Goal: Transaction & Acquisition: Subscribe to service/newsletter

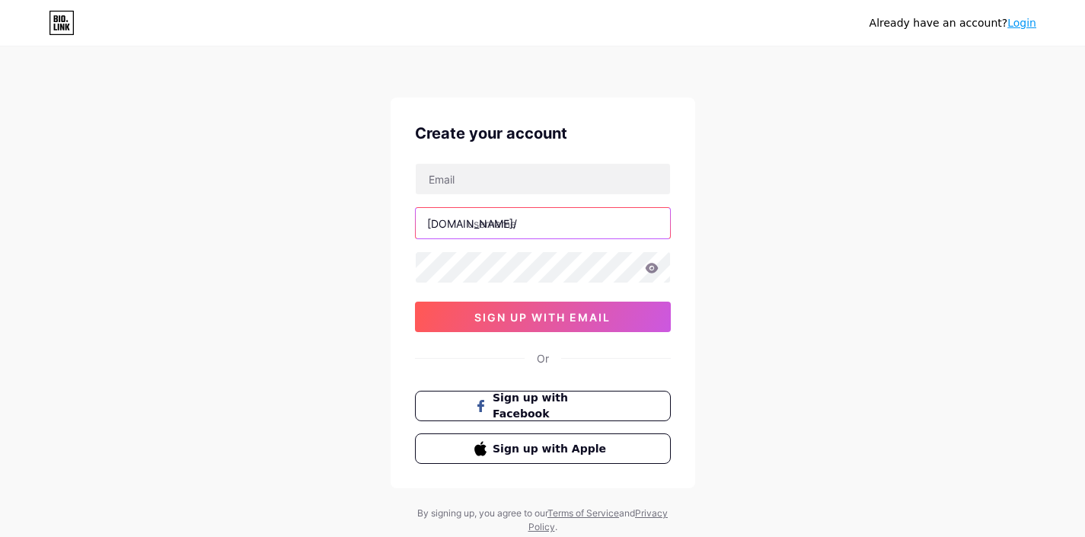
click at [491, 222] on input "text" at bounding box center [543, 223] width 254 height 30
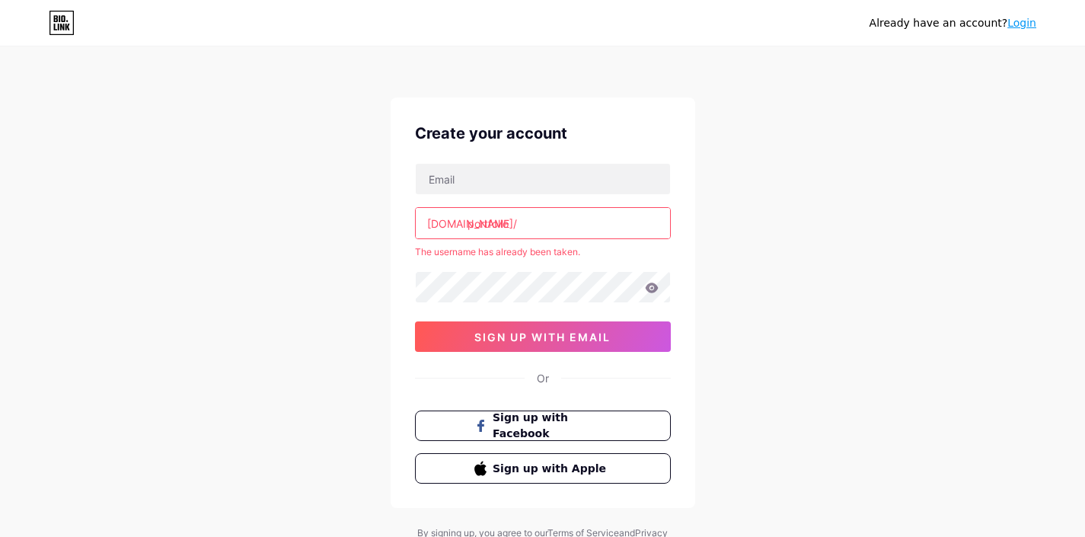
click at [512, 223] on input "portfolio" at bounding box center [543, 223] width 254 height 30
click at [496, 225] on input "portfolio" at bounding box center [543, 223] width 254 height 30
click at [369, 229] on div "Already have an account? Login Create your account [DOMAIN_NAME]/ arifportfolio…" at bounding box center [542, 301] width 1085 height 603
click at [560, 219] on input "arifportfolio" at bounding box center [543, 223] width 254 height 30
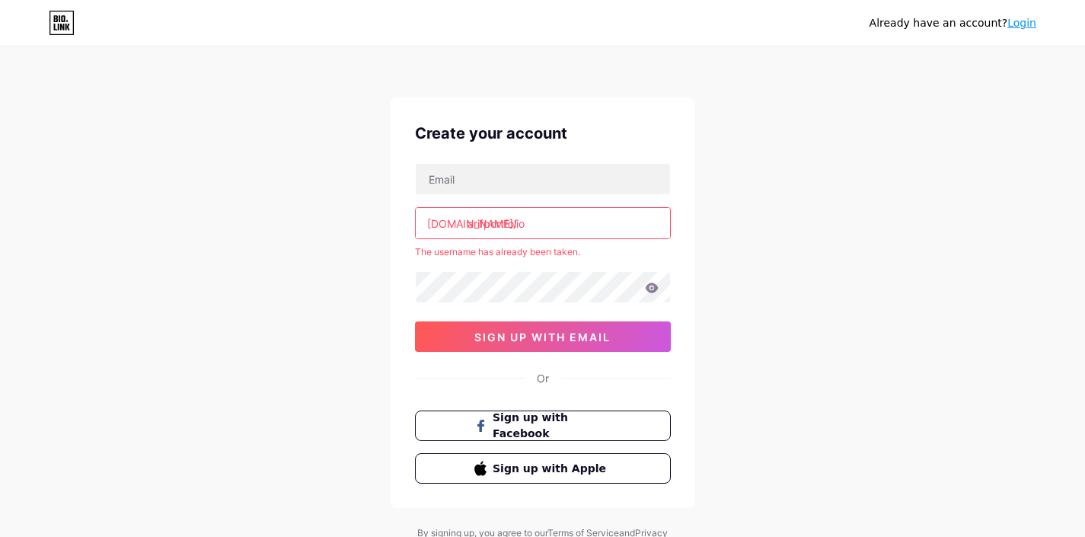
drag, startPoint x: 484, startPoint y: 225, endPoint x: 459, endPoint y: 225, distance: 24.4
click at [459, 225] on div "[DOMAIN_NAME]/ arifportfolio" at bounding box center [543, 223] width 256 height 32
click at [537, 220] on input "portfolio" at bounding box center [543, 223] width 254 height 30
paste input "[PERSON_NAME]"
click at [594, 190] on input "text" at bounding box center [543, 179] width 254 height 30
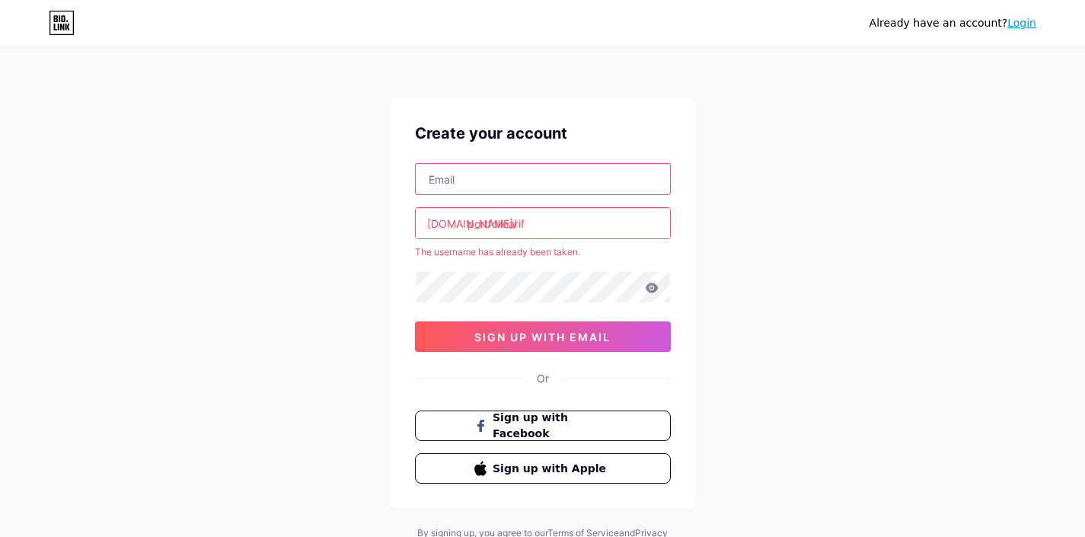
click at [474, 190] on input "text" at bounding box center [543, 179] width 254 height 30
click at [555, 222] on input "portfolioarif" at bounding box center [543, 223] width 254 height 30
click at [537, 214] on input "portfolio" at bounding box center [543, 223] width 254 height 30
click at [527, 219] on input "portfolio" at bounding box center [543, 223] width 254 height 30
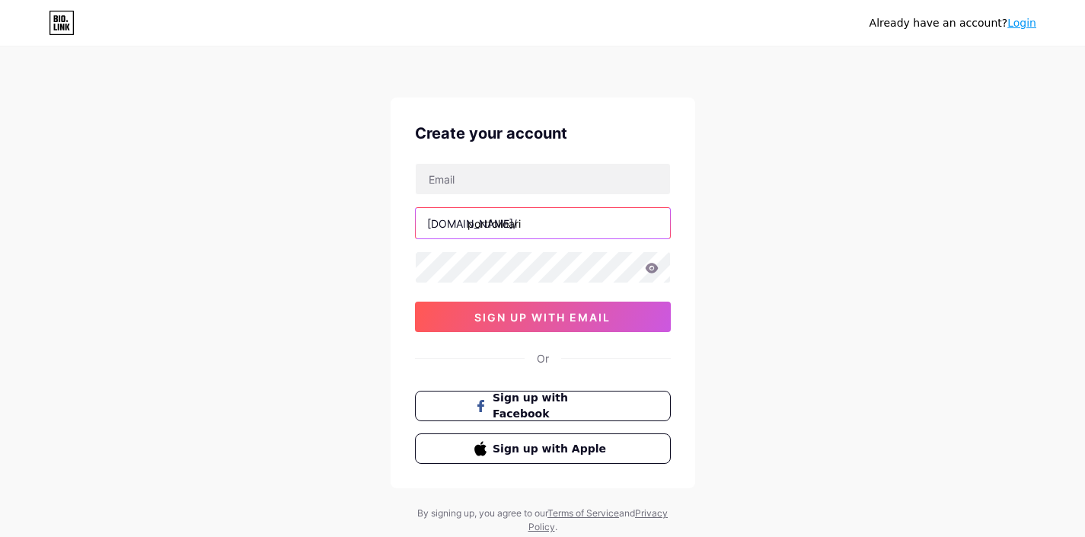
type input "portfolioarif"
click at [701, 189] on div "Already have an account? Login Create your account [DOMAIN_NAME]/ portfolioarif…" at bounding box center [542, 291] width 1085 height 583
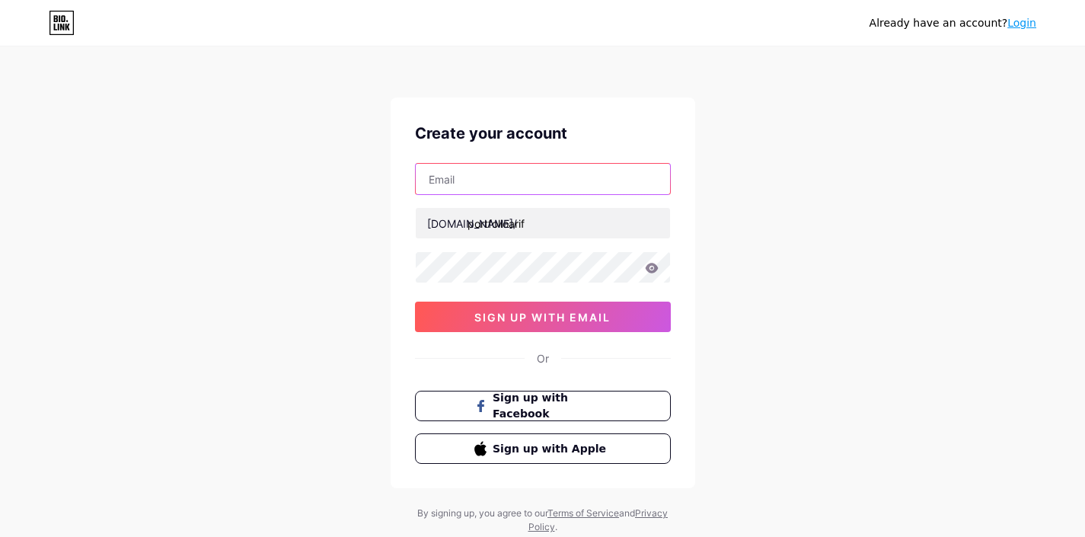
click at [587, 173] on input "text" at bounding box center [543, 179] width 254 height 30
click at [492, 182] on input "text" at bounding box center [543, 179] width 254 height 30
paste input "[EMAIL_ADDRESS][DOMAIN_NAME]"
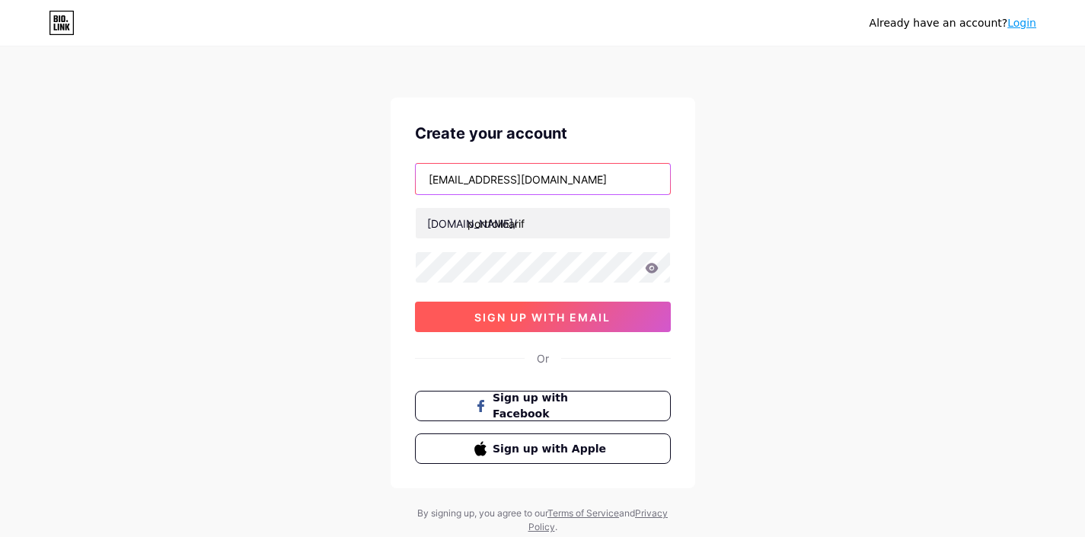
type input "[EMAIL_ADDRESS][DOMAIN_NAME]"
click at [535, 319] on span "sign up with email" at bounding box center [543, 317] width 136 height 13
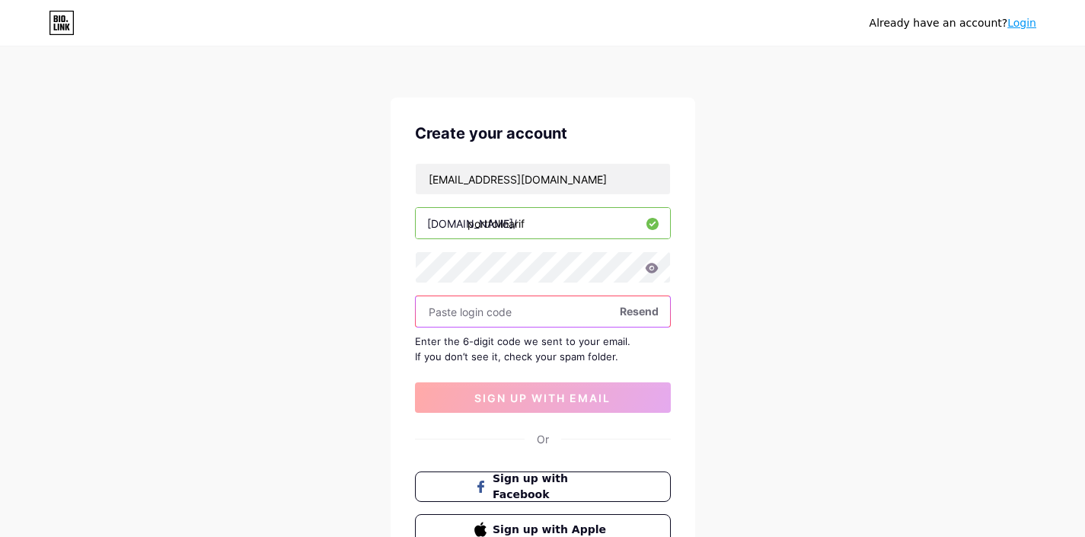
click at [531, 315] on input "text" at bounding box center [543, 311] width 254 height 30
click at [656, 267] on icon at bounding box center [651, 268] width 13 height 10
click at [651, 270] on icon at bounding box center [651, 268] width 13 height 10
click at [639, 311] on span "Resend" at bounding box center [639, 311] width 39 height 16
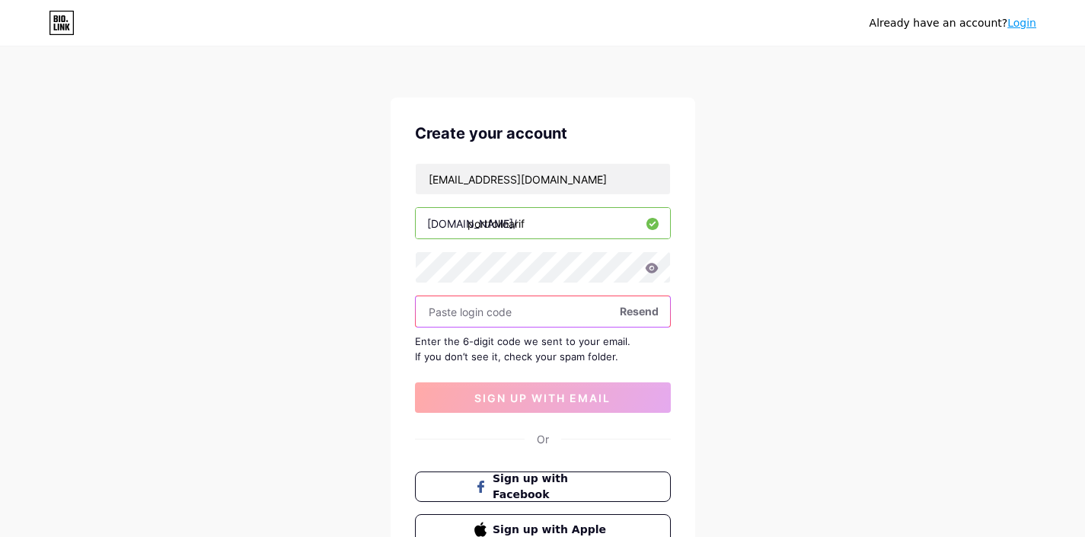
click at [496, 312] on input "text" at bounding box center [543, 311] width 254 height 30
paste input "287150"
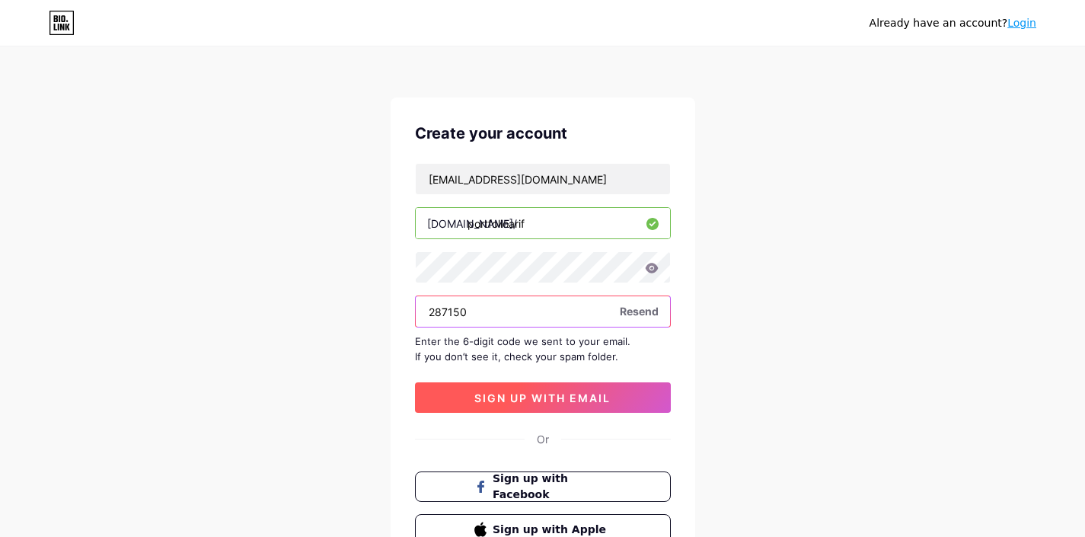
type input "287150"
click at [551, 398] on span "sign up with email" at bounding box center [543, 398] width 136 height 13
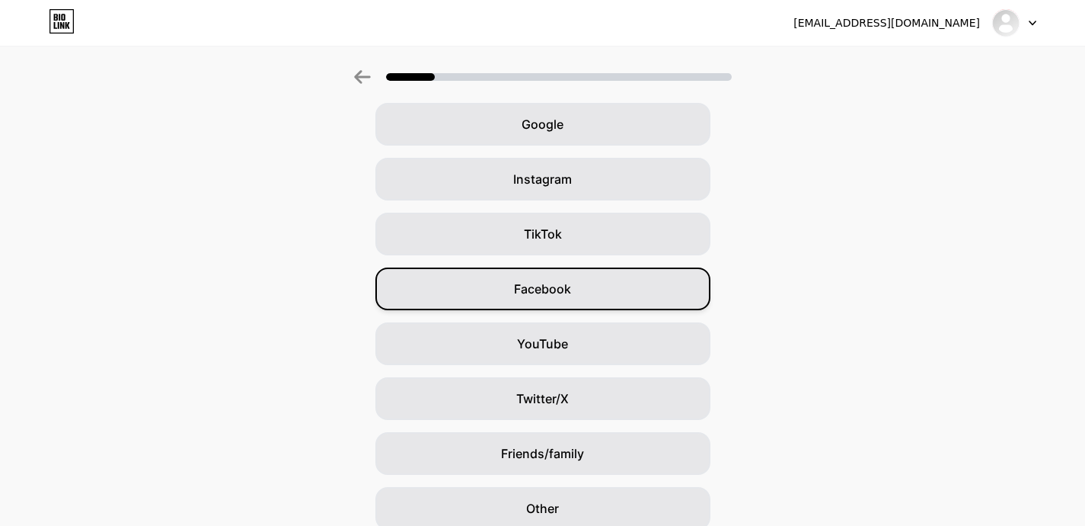
scroll to position [131, 0]
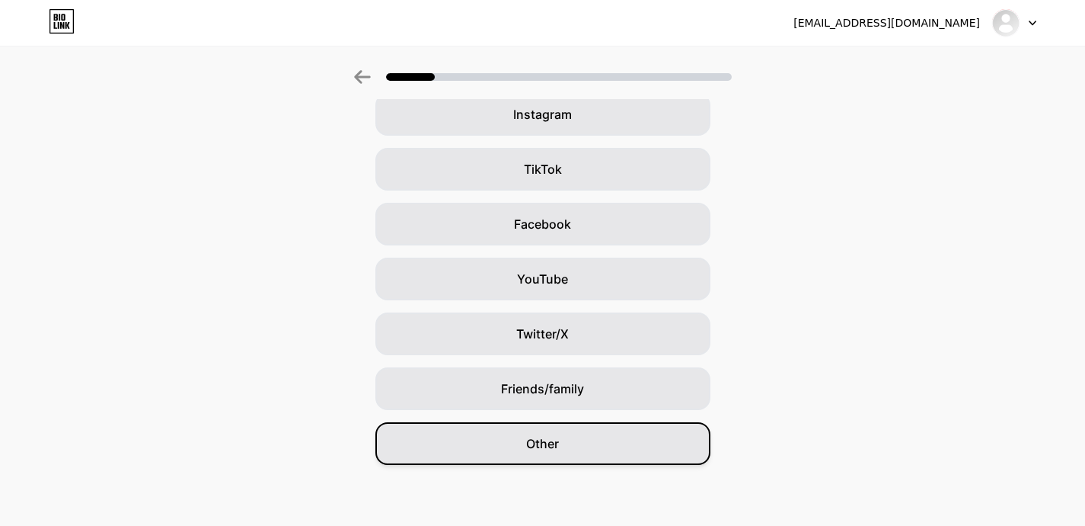
click at [559, 442] on span "Other" at bounding box center [542, 443] width 33 height 18
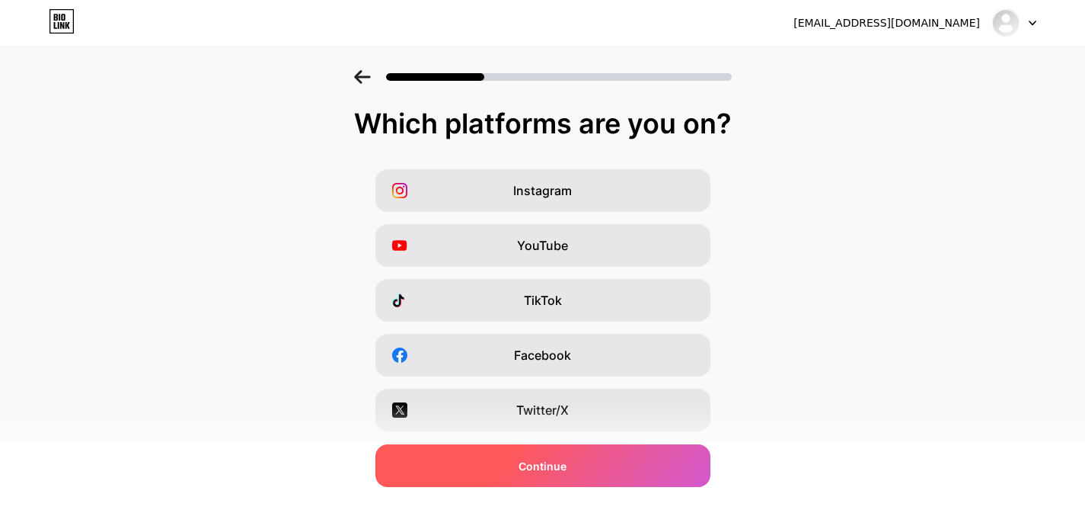
click at [574, 474] on div "Continue" at bounding box center [543, 465] width 335 height 43
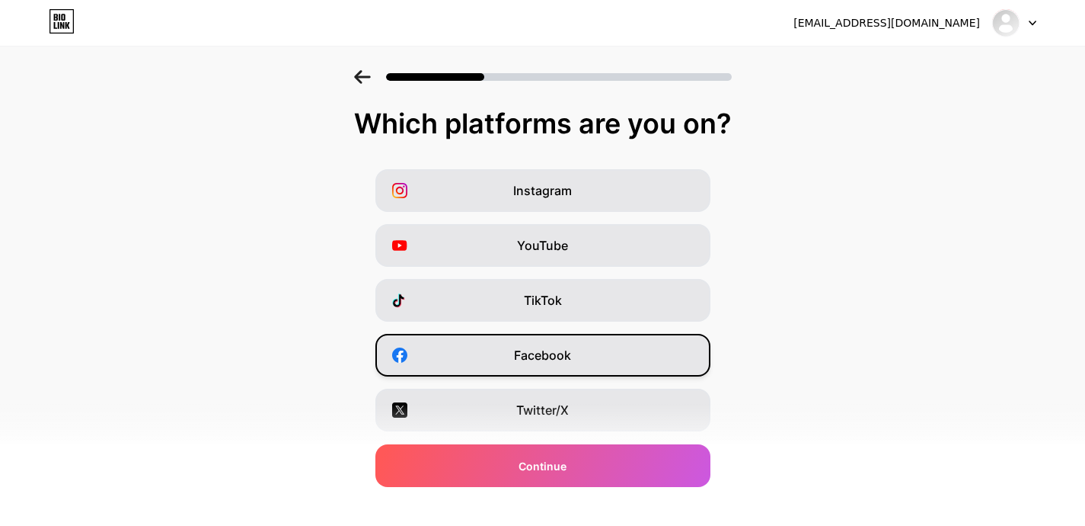
click at [578, 350] on div "Facebook" at bounding box center [543, 355] width 335 height 43
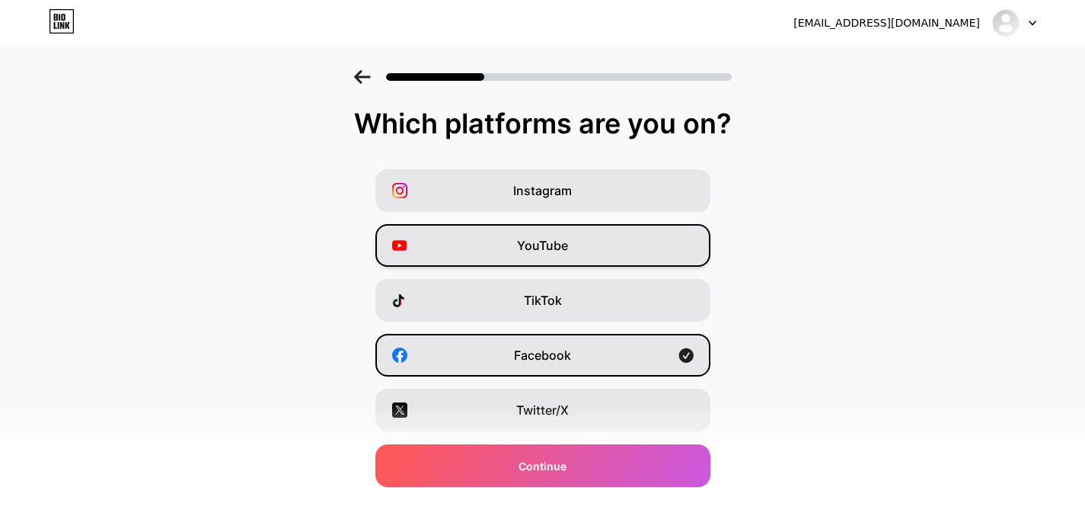
click at [595, 247] on div "YouTube" at bounding box center [543, 245] width 335 height 43
click at [587, 352] on div "Facebook" at bounding box center [543, 355] width 335 height 43
click at [602, 356] on div "Facebook" at bounding box center [543, 355] width 335 height 43
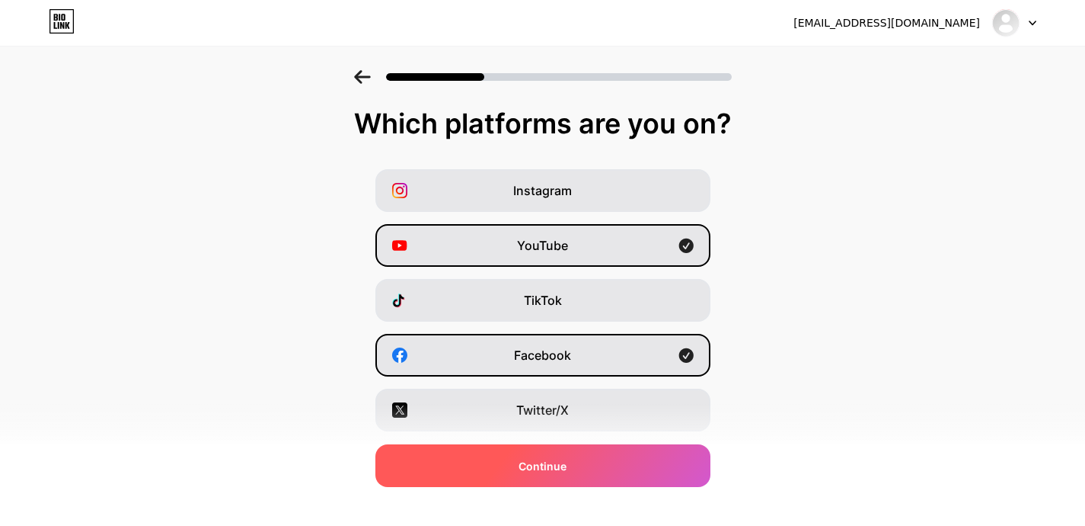
click at [595, 465] on div "Continue" at bounding box center [543, 465] width 335 height 43
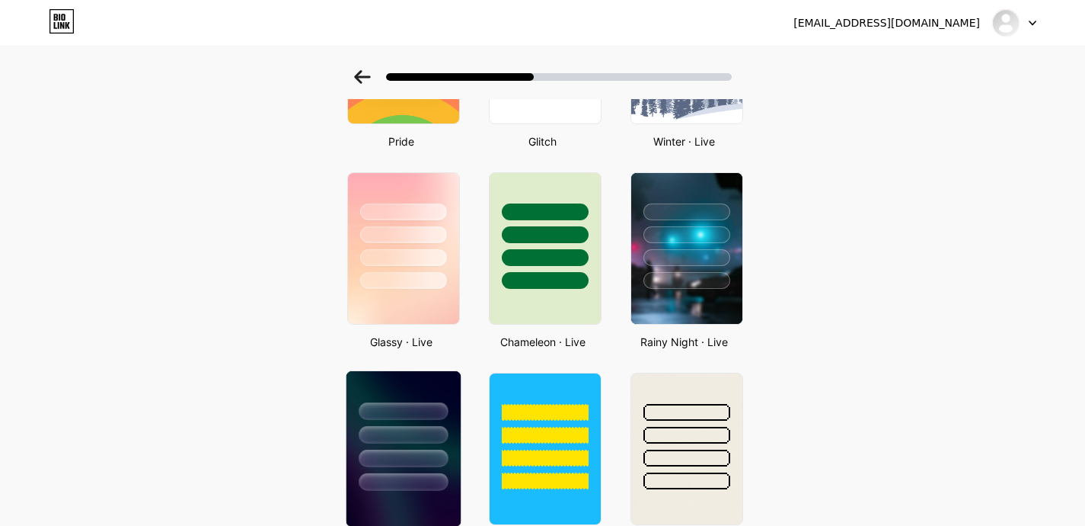
scroll to position [427, 0]
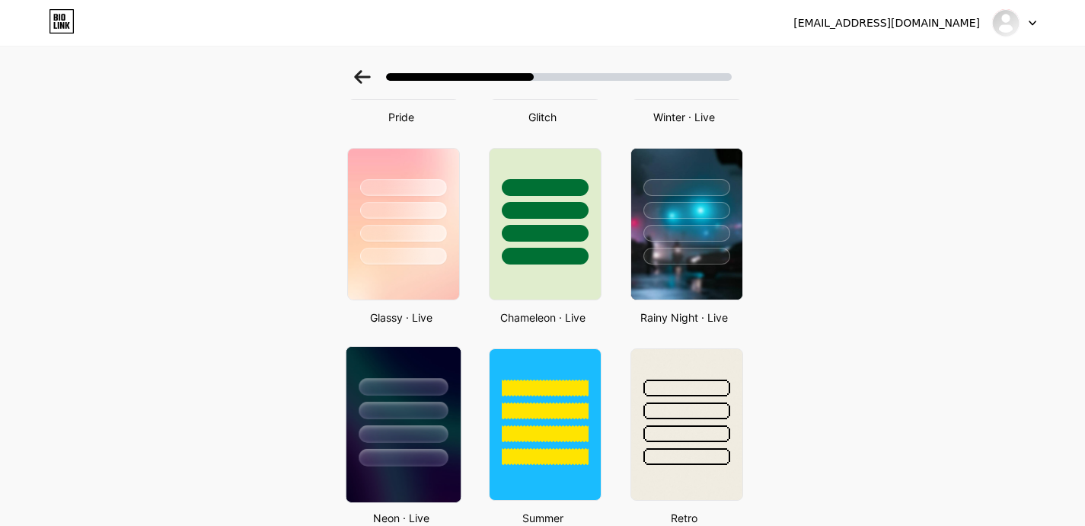
click at [399, 411] on div at bounding box center [403, 410] width 89 height 18
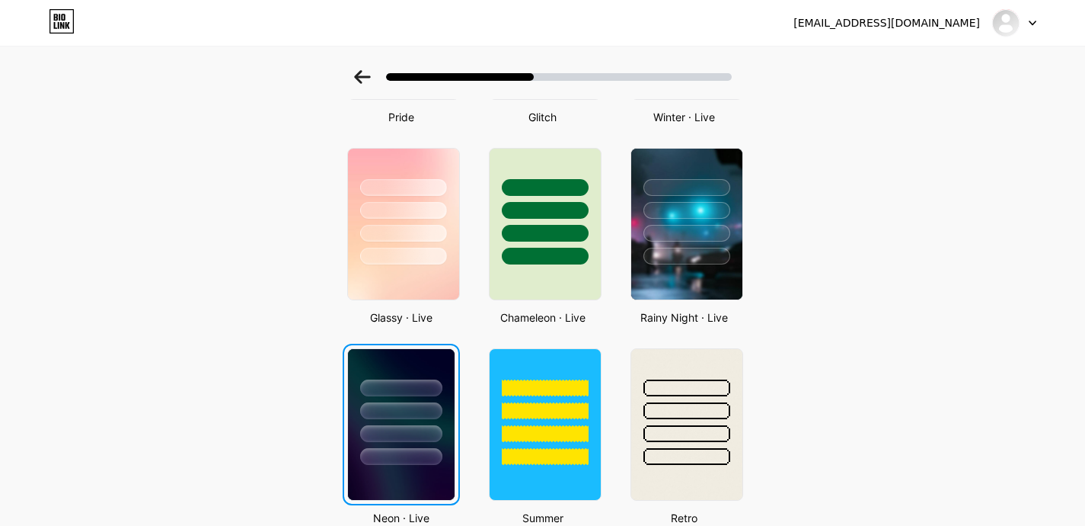
scroll to position [0, 0]
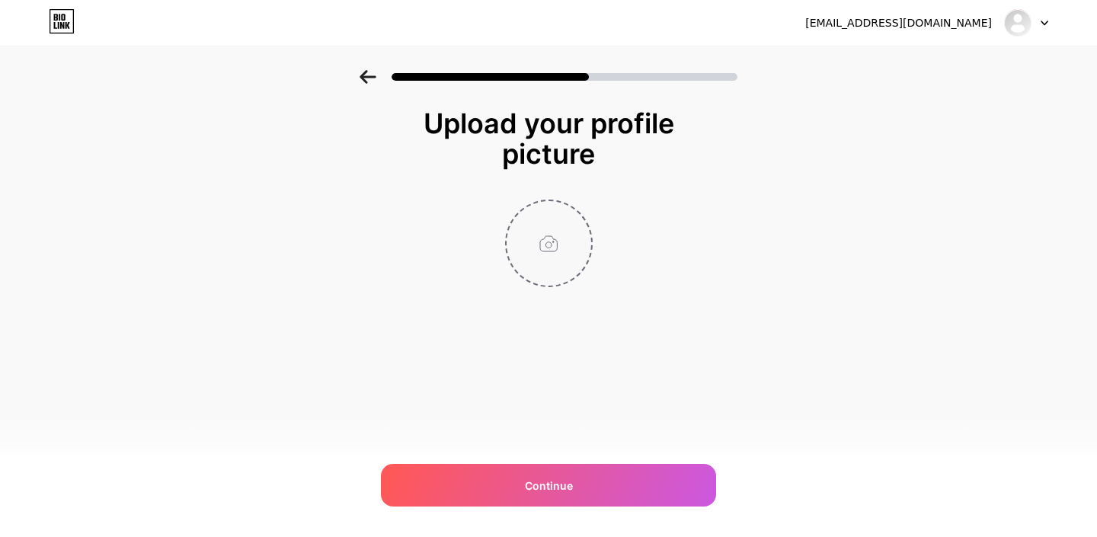
click at [574, 228] on input "file" at bounding box center [549, 243] width 85 height 85
type input "C:\fakepath\[PERSON_NAME].jpg"
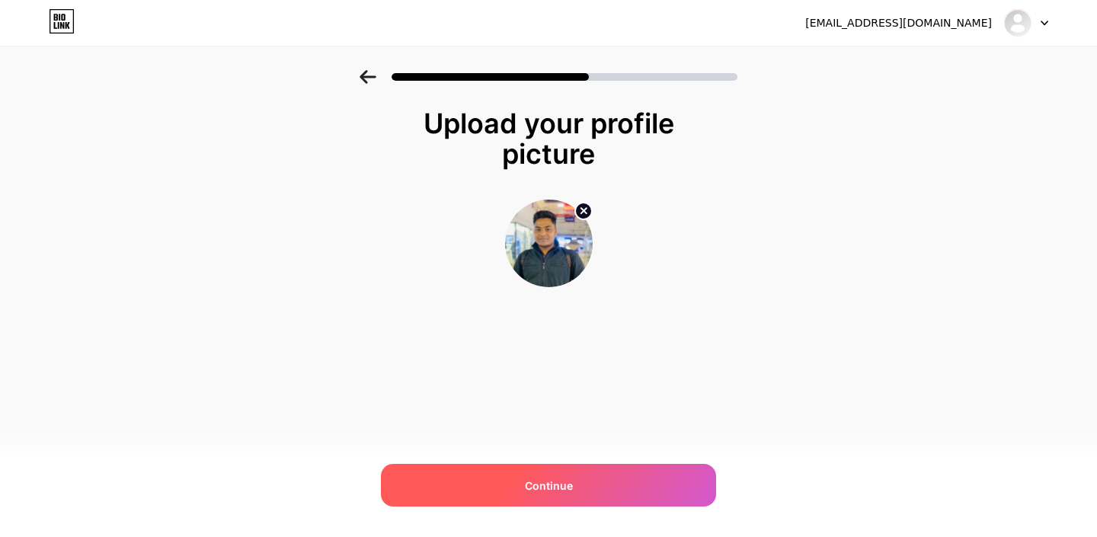
click at [575, 484] on div "Continue" at bounding box center [548, 485] width 335 height 43
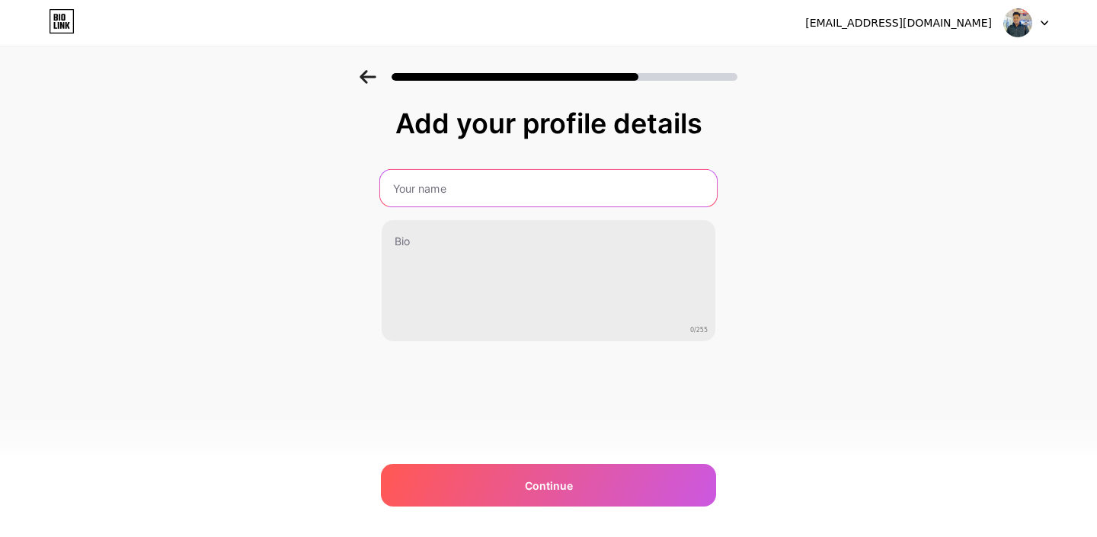
click at [481, 198] on input "text" at bounding box center [548, 188] width 337 height 37
type input "A"
type input "Portfolio [PERSON_NAME]"
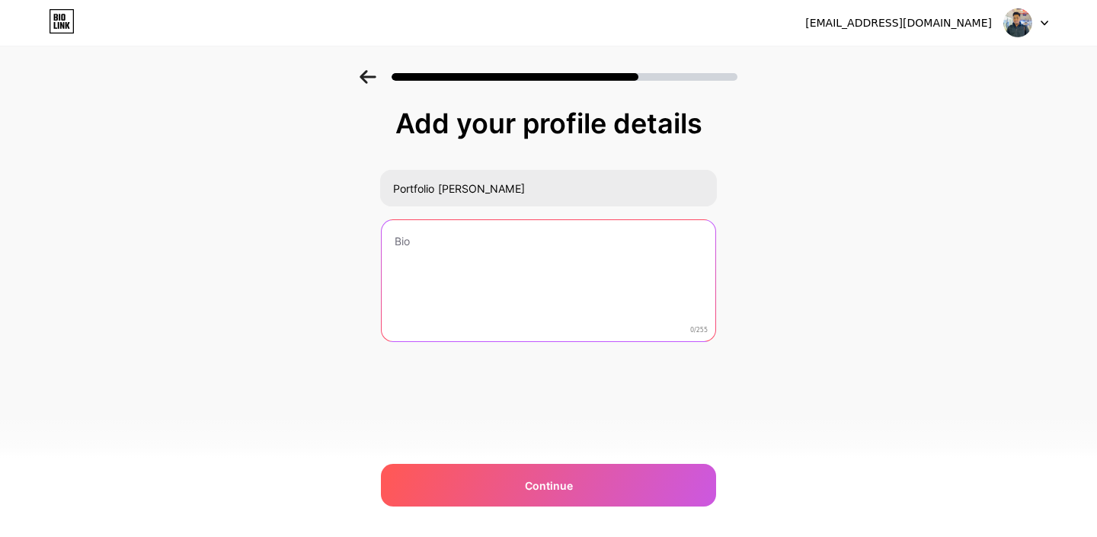
click at [469, 245] on textarea at bounding box center [549, 281] width 334 height 123
click at [667, 241] on textarea "this is based on my experience and skillset on my carrer" at bounding box center [548, 281] width 337 height 124
click at [642, 285] on textarea "this is based on my experience and skillset on my carrer" at bounding box center [548, 281] width 337 height 124
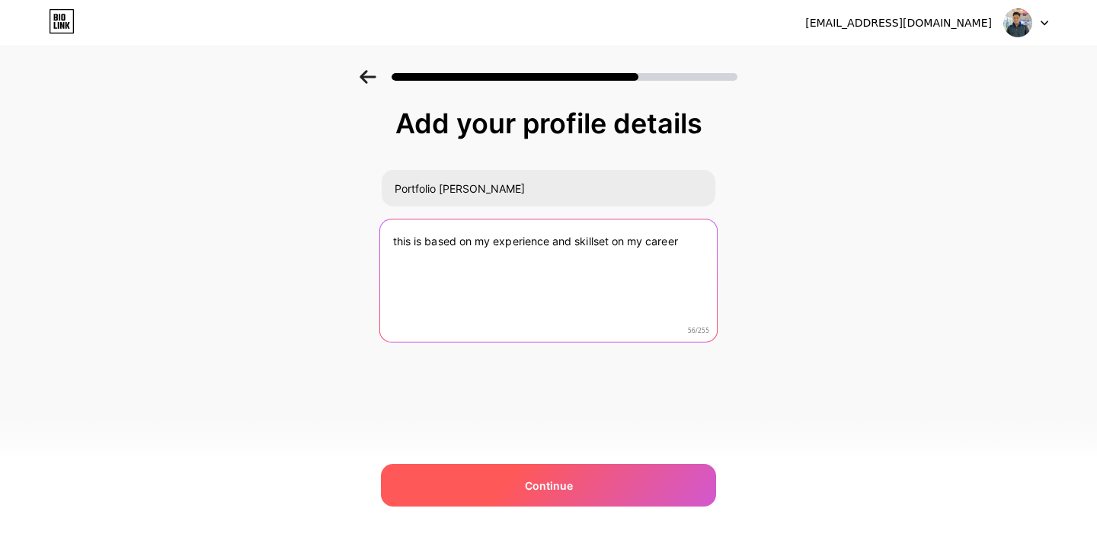
type textarea "this is based on my experience and skillset on my career"
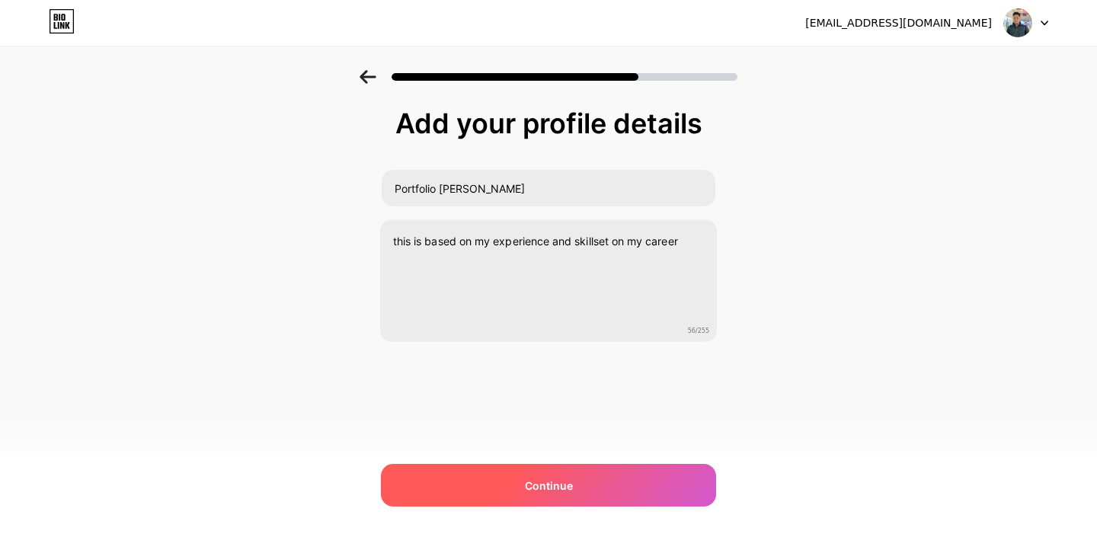
click at [570, 491] on span "Continue" at bounding box center [549, 486] width 48 height 16
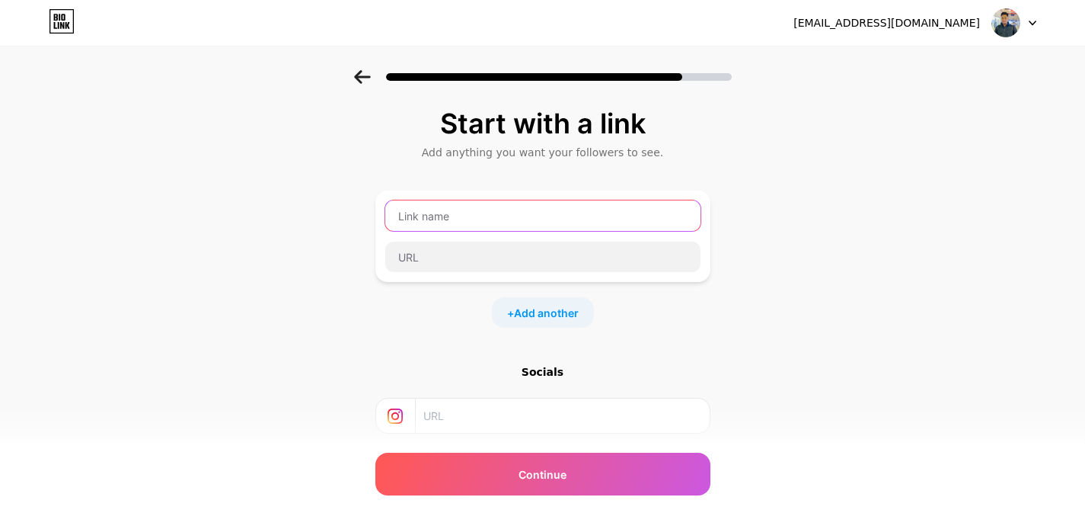
click at [474, 219] on input "text" at bounding box center [542, 215] width 315 height 30
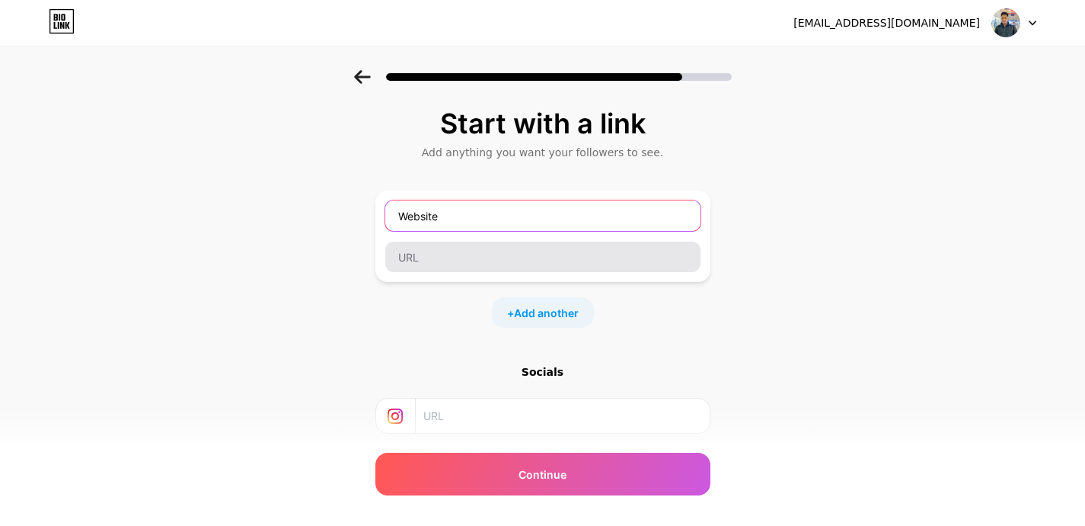
type input "Website"
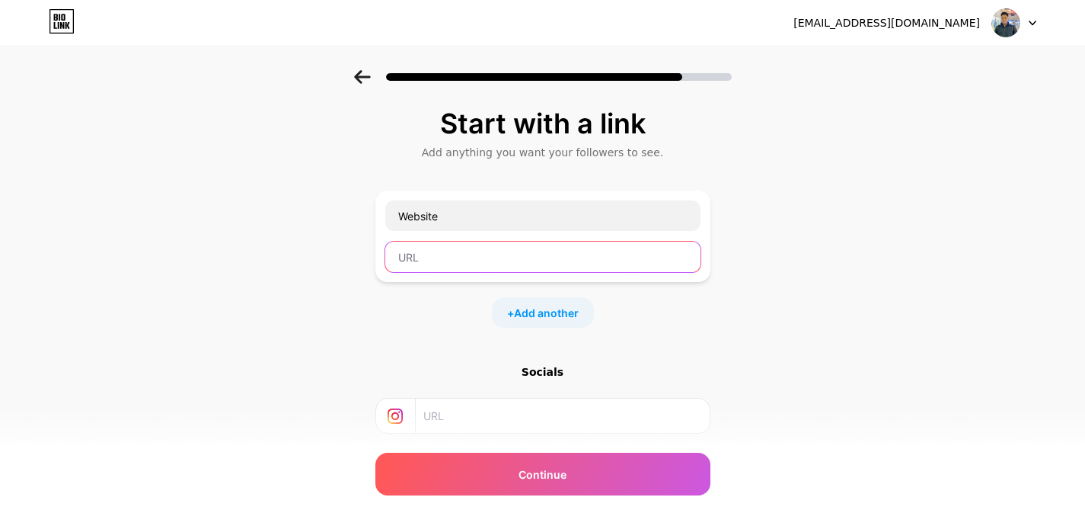
click at [437, 256] on input "text" at bounding box center [542, 256] width 315 height 30
paste input "[URL][DOMAIN_NAME]"
click at [481, 257] on input "[URL][DOMAIN_NAME]" at bounding box center [542, 256] width 315 height 30
type input "[URL][DOMAIN_NAME]"
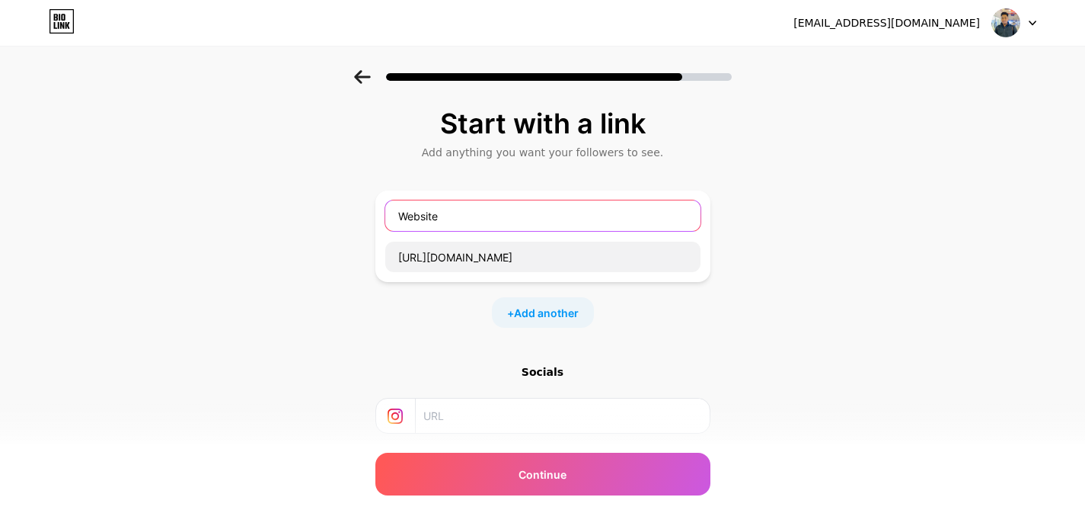
click at [492, 212] on input "Website" at bounding box center [542, 215] width 315 height 30
paste input "marketerarif"
type input "Website - marketerarif"
click at [531, 308] on span "Add another" at bounding box center [546, 313] width 65 height 16
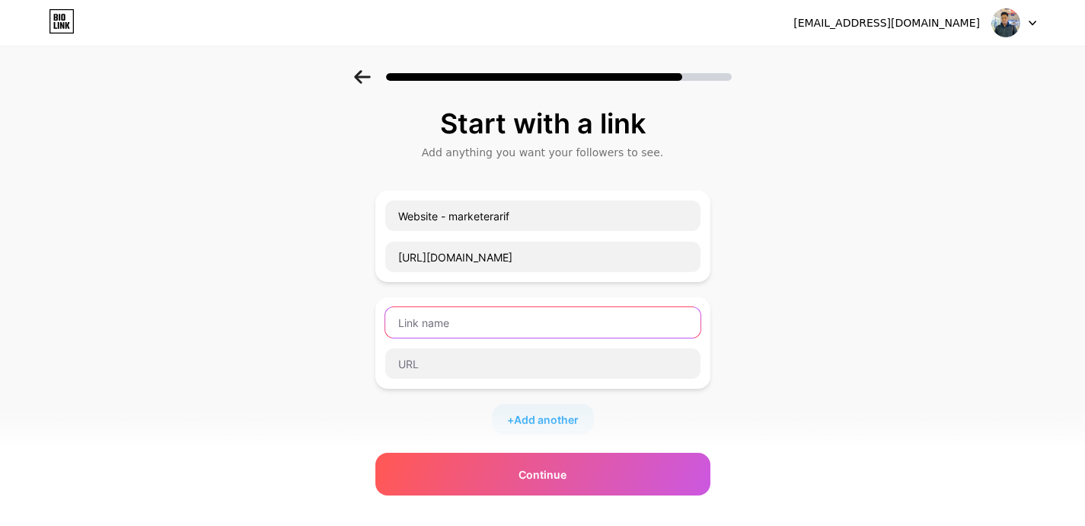
click at [434, 321] on input "text" at bounding box center [542, 322] width 315 height 30
paste input "[URL][DOMAIN_NAME]"
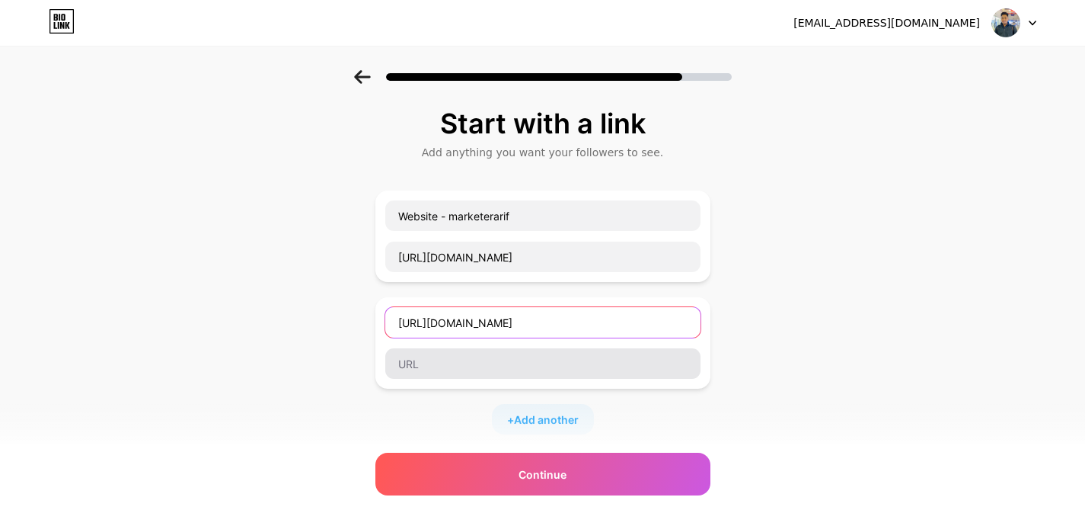
type input "[URL][DOMAIN_NAME]"
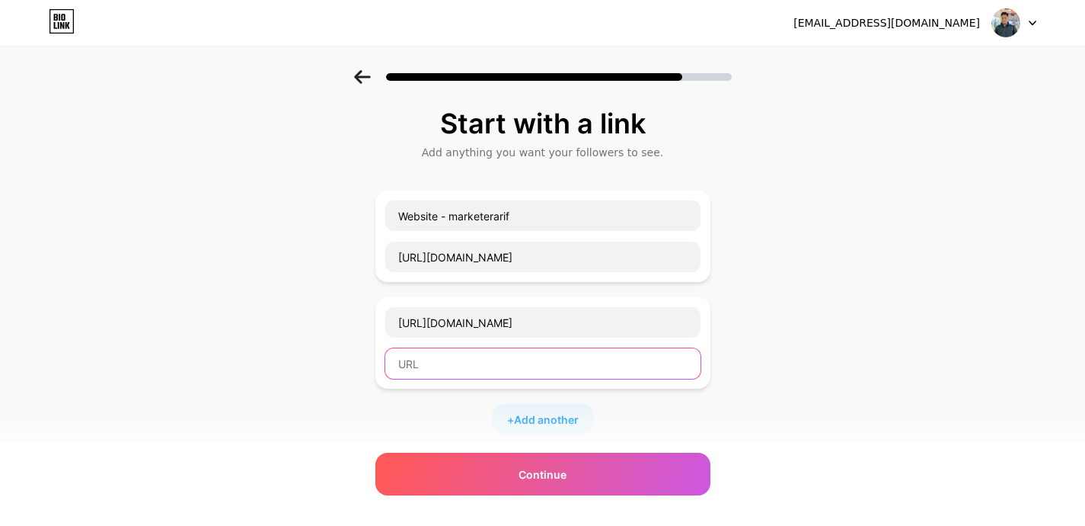
click at [454, 353] on input "text" at bounding box center [542, 363] width 315 height 30
paste input "[URL][DOMAIN_NAME]"
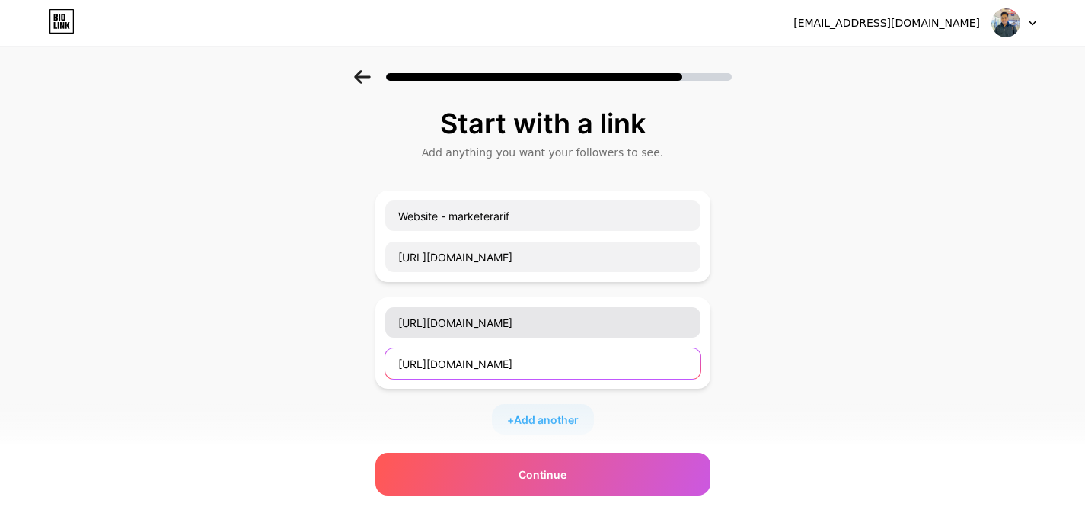
type input "[URL][DOMAIN_NAME]"
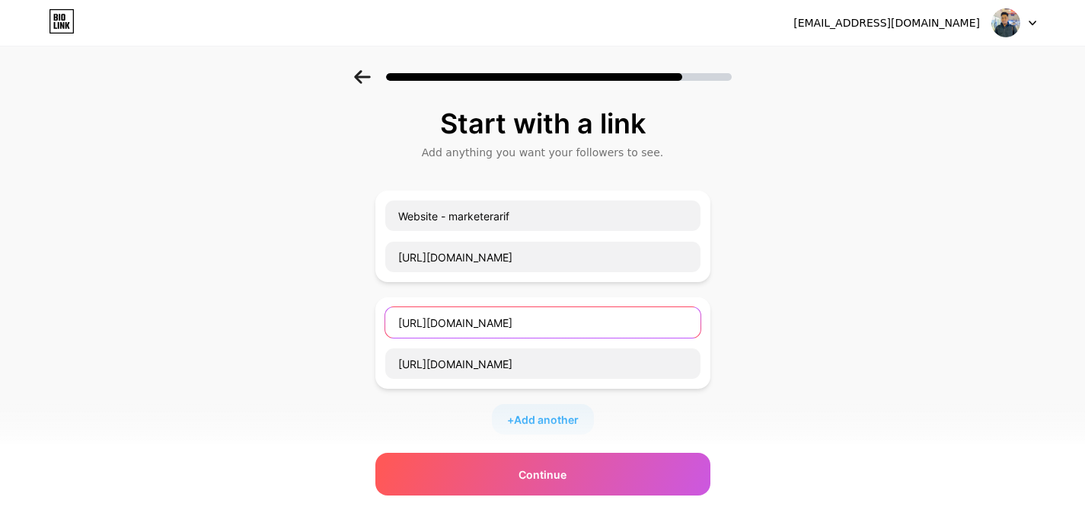
drag, startPoint x: 526, startPoint y: 325, endPoint x: 782, endPoint y: 324, distance: 255.9
click at [782, 324] on div "Start with a link Add anything you want your followers to see. Website - market…" at bounding box center [542, 391] width 1085 height 642
click at [440, 324] on input "[URL]" at bounding box center [542, 322] width 315 height 30
type input "Website - arifwebdeveloper"
click at [547, 421] on span "Add another" at bounding box center [546, 419] width 65 height 16
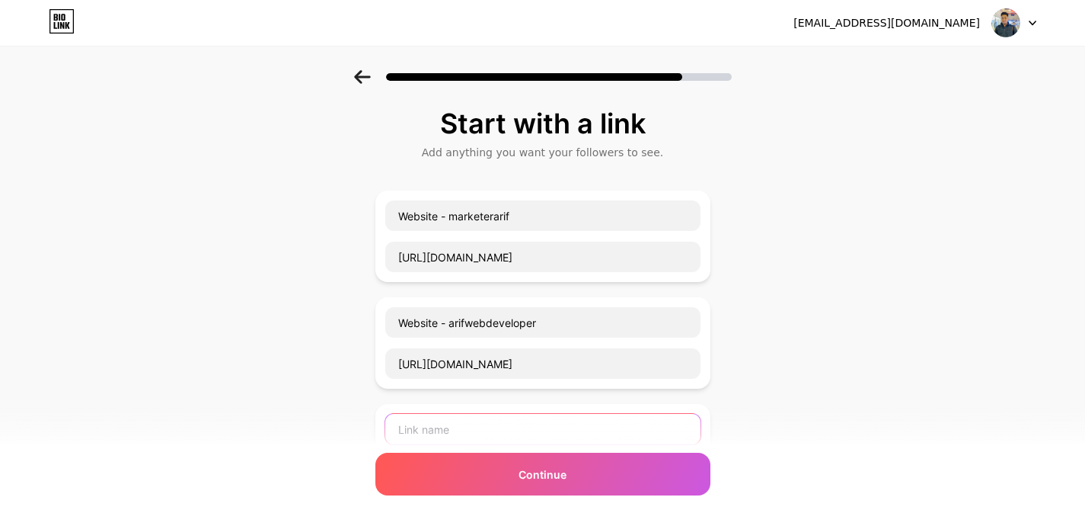
click at [415, 430] on input "text" at bounding box center [542, 429] width 315 height 30
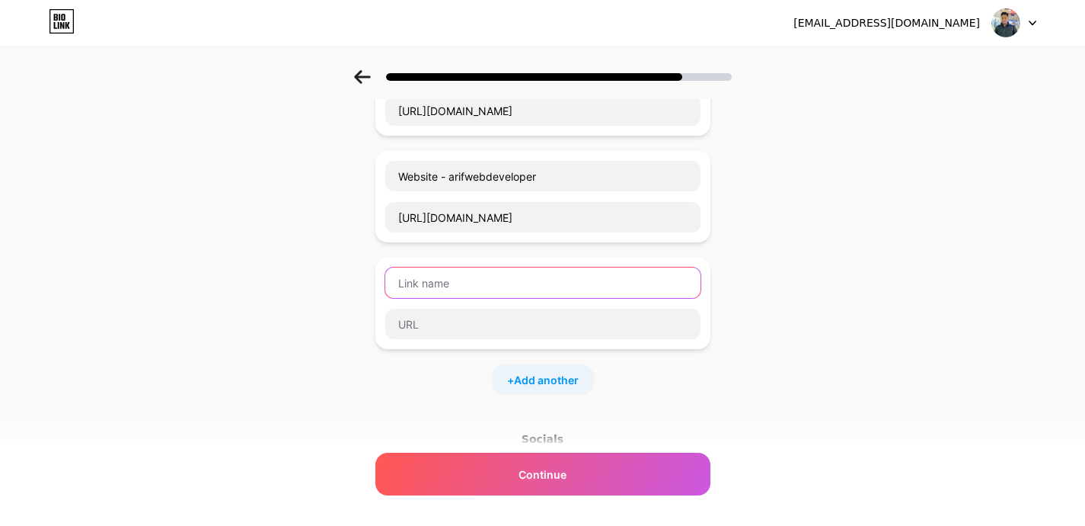
scroll to position [184, 0]
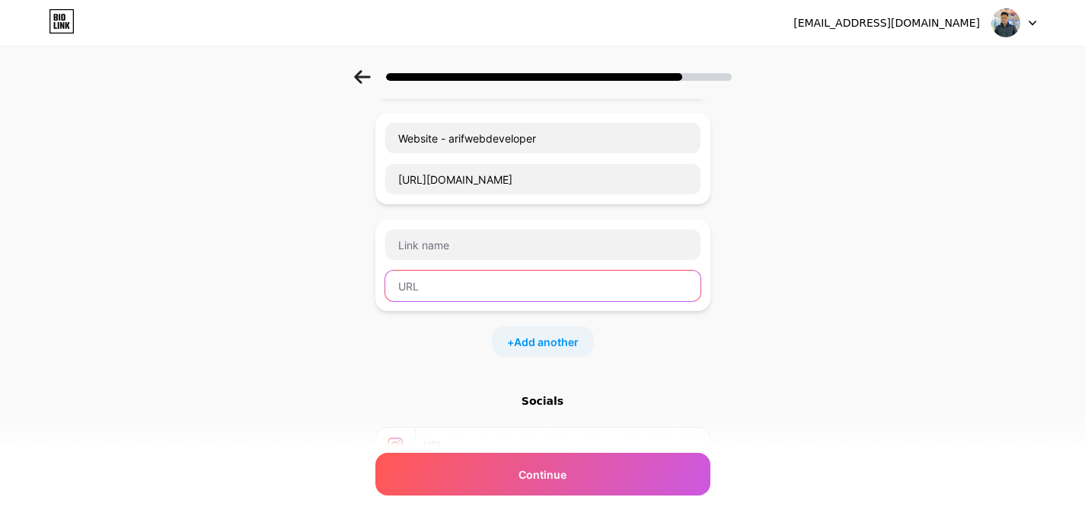
click at [438, 282] on input "text" at bounding box center [542, 285] width 315 height 30
paste input "[URL][DOMAIN_NAME]"
click at [464, 287] on input "[URL][DOMAIN_NAME]" at bounding box center [542, 285] width 315 height 30
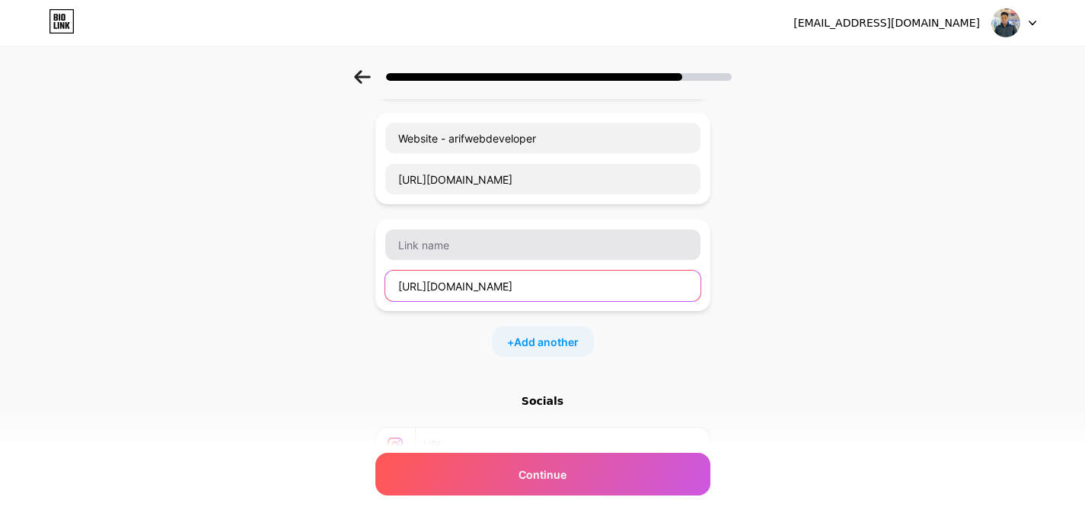
type input "[URL][DOMAIN_NAME]"
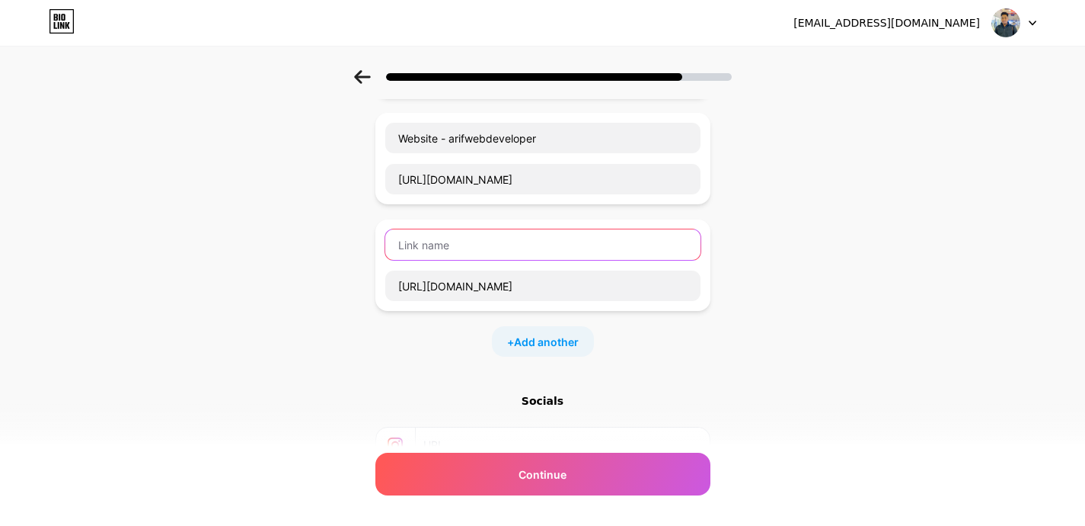
click at [446, 248] on input "text" at bounding box center [542, 244] width 315 height 30
paste input "mdzahangiralam"
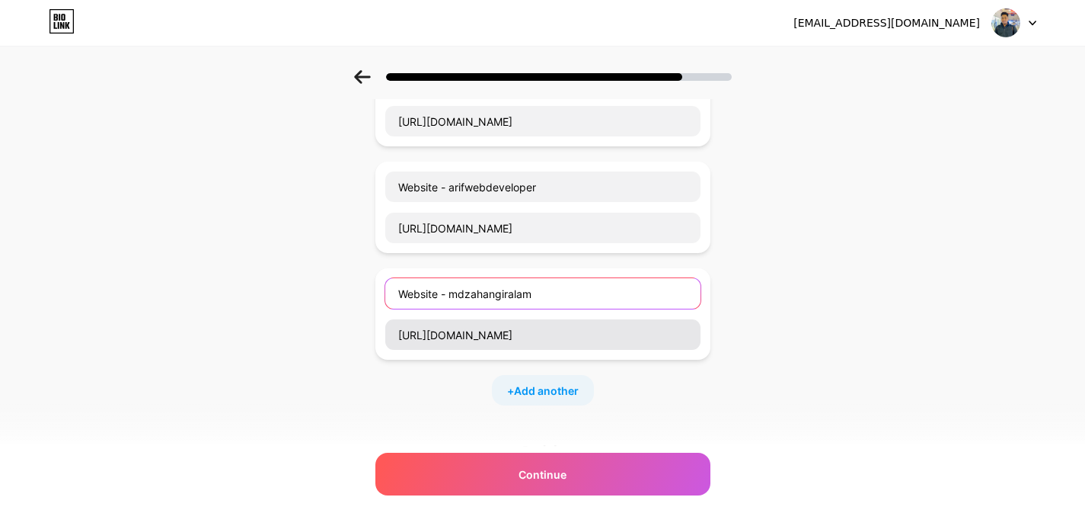
scroll to position [133, 0]
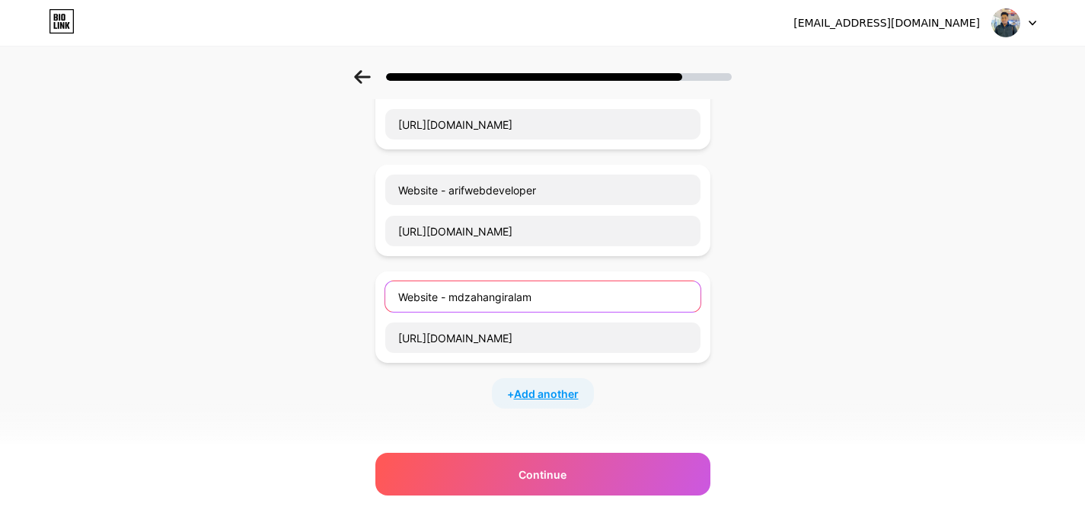
type input "Website - mdzahangiralam"
click at [532, 388] on span "Add another" at bounding box center [546, 393] width 65 height 16
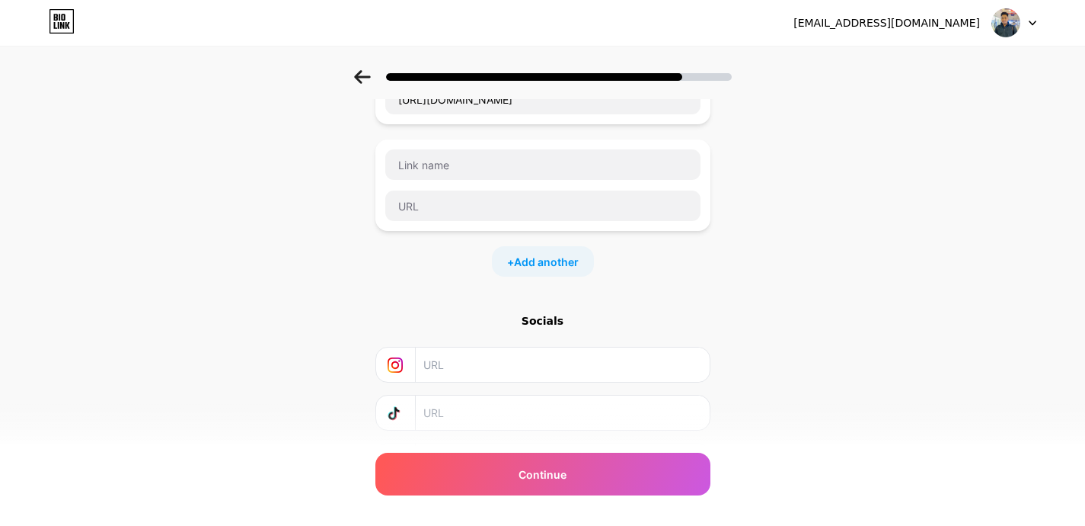
scroll to position [320, 0]
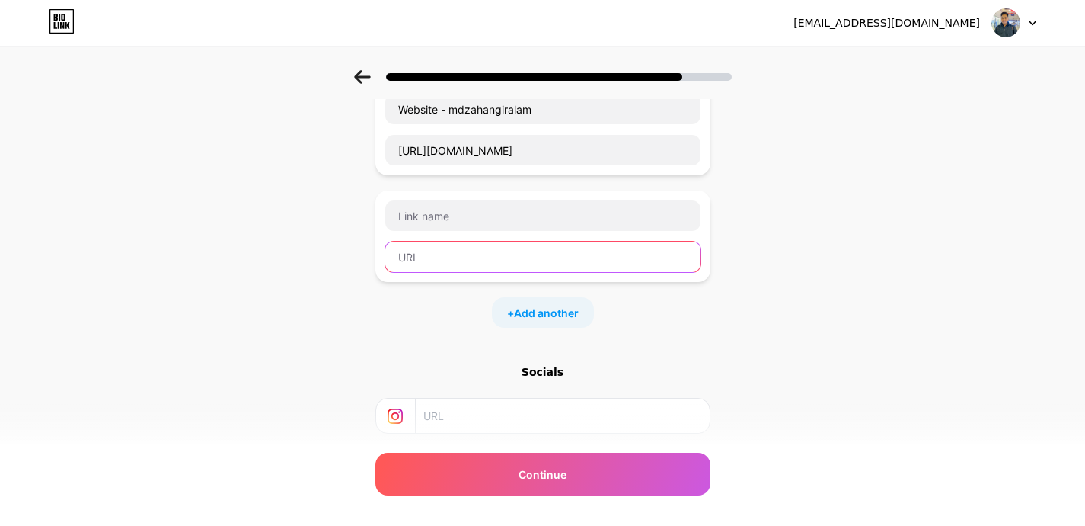
click at [443, 255] on input "text" at bounding box center [542, 256] width 315 height 30
paste input "[URL][DOMAIN_NAME]"
click at [464, 257] on input "[URL][DOMAIN_NAME]" at bounding box center [542, 256] width 315 height 30
type input "[URL][DOMAIN_NAME]"
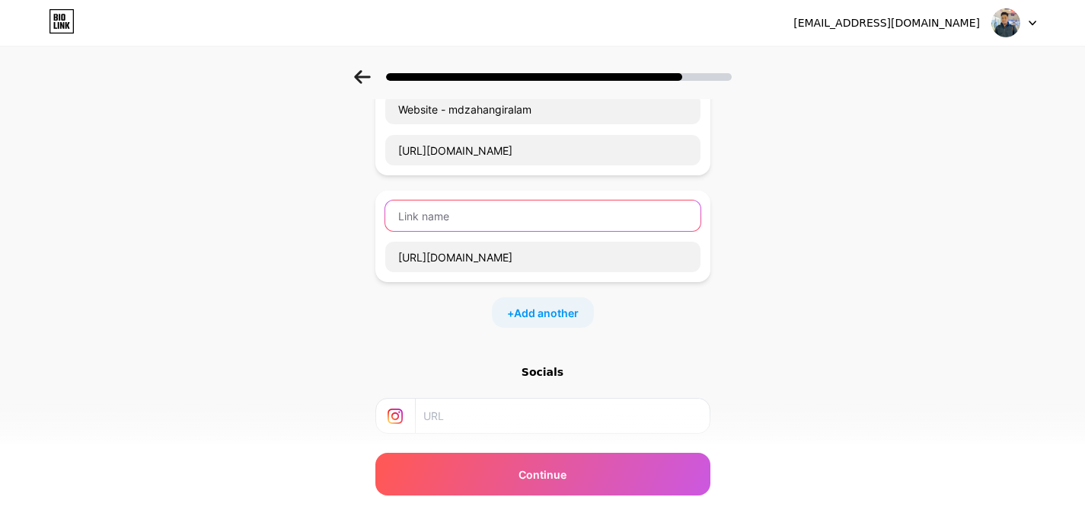
click at [449, 222] on input "text" at bounding box center [542, 215] width 315 height 30
paste input "anjuara"
click at [462, 220] on input "Website - anjuara" at bounding box center [542, 215] width 315 height 30
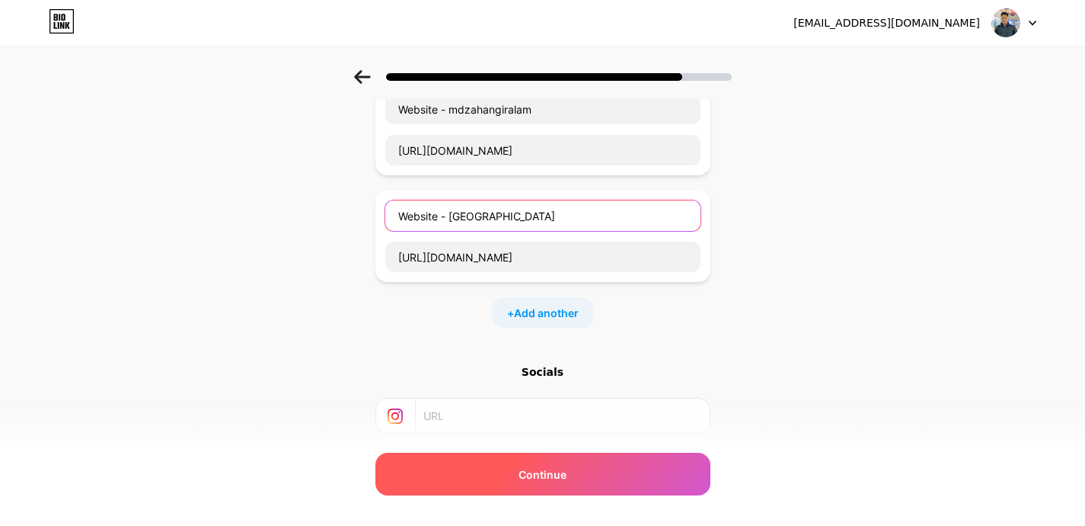
type input "Website - [GEOGRAPHIC_DATA]"
click at [524, 474] on div "Continue" at bounding box center [543, 473] width 335 height 43
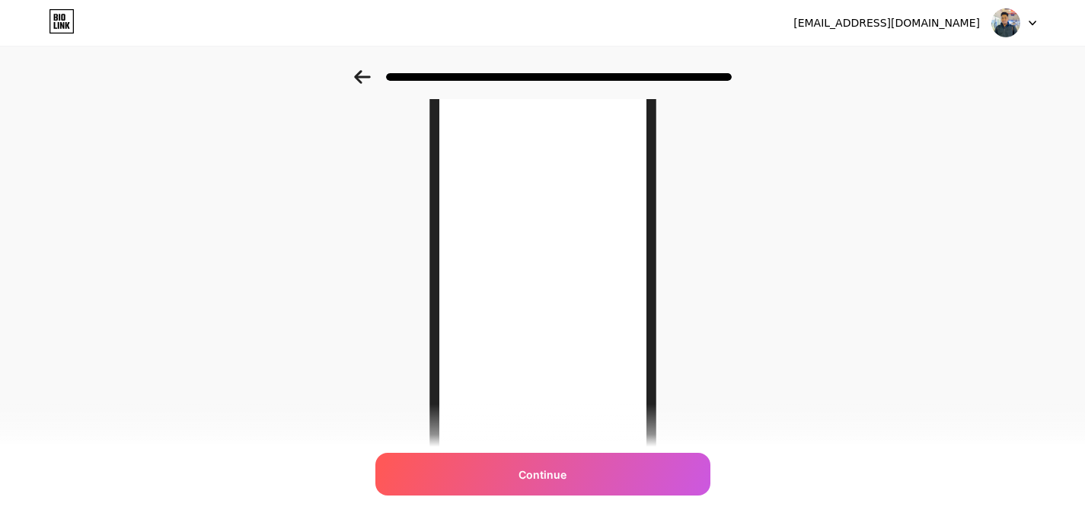
scroll to position [240, 0]
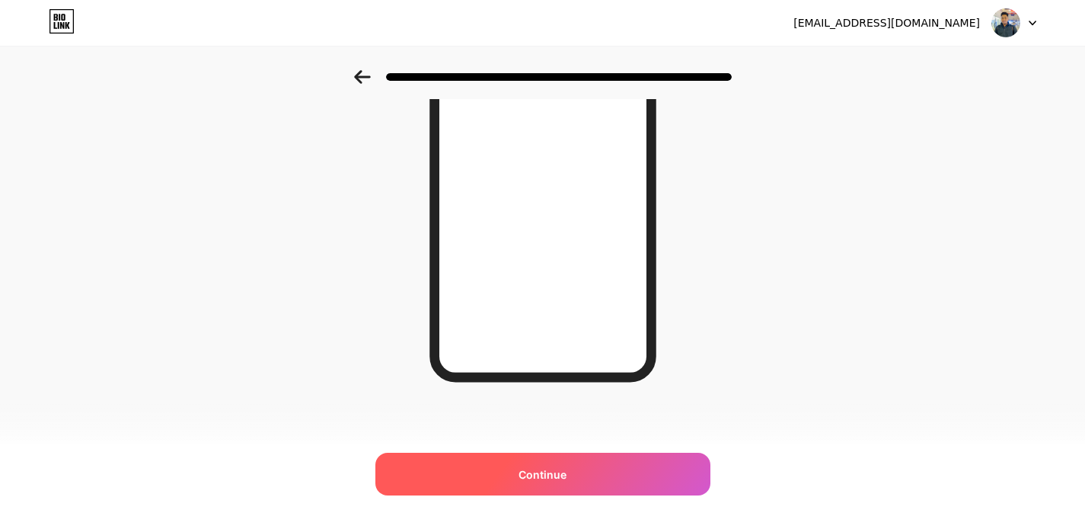
click at [542, 475] on span "Continue" at bounding box center [543, 474] width 48 height 16
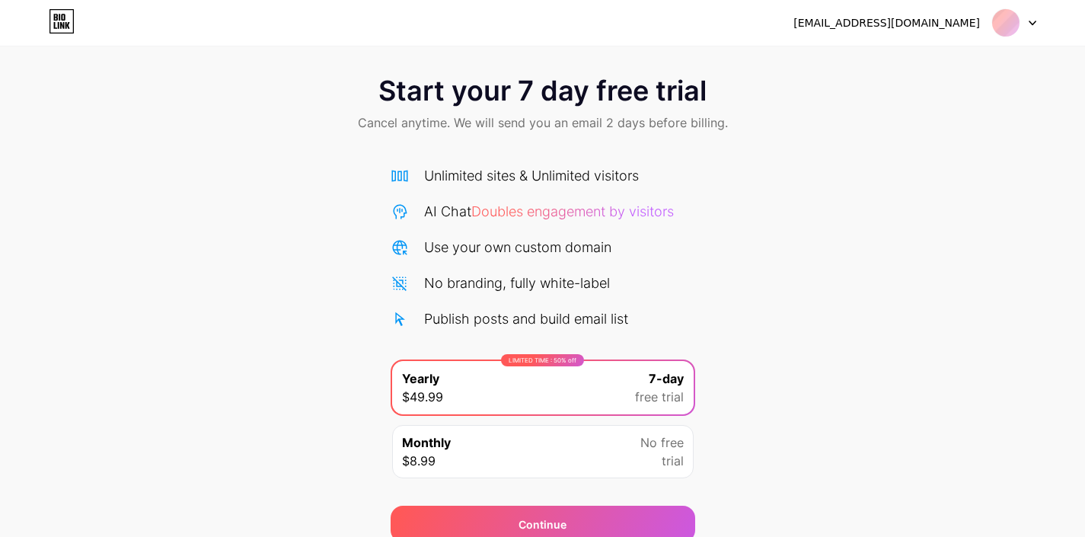
scroll to position [76, 0]
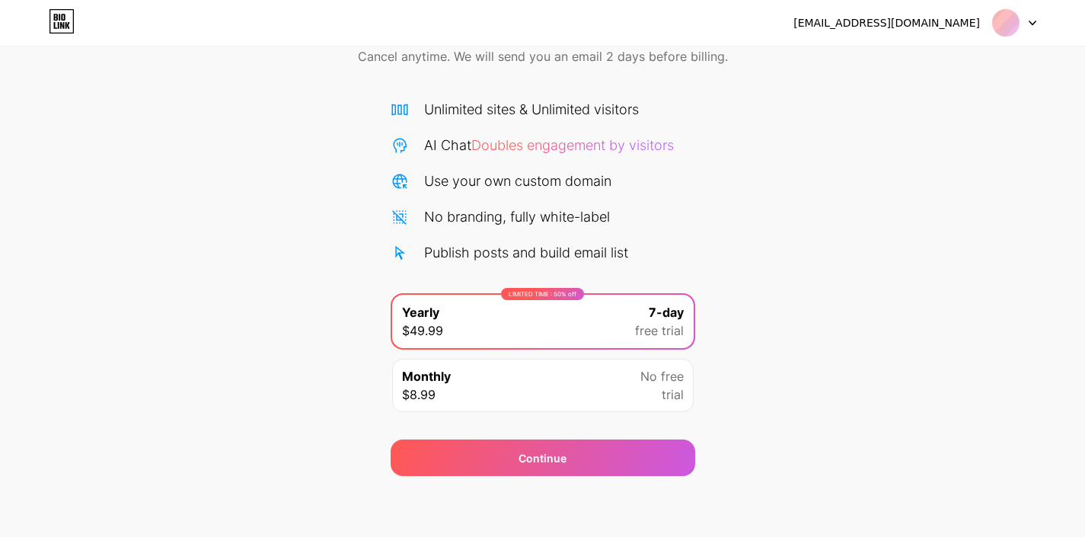
click at [659, 397] on div "No free trial" at bounding box center [662, 385] width 43 height 37
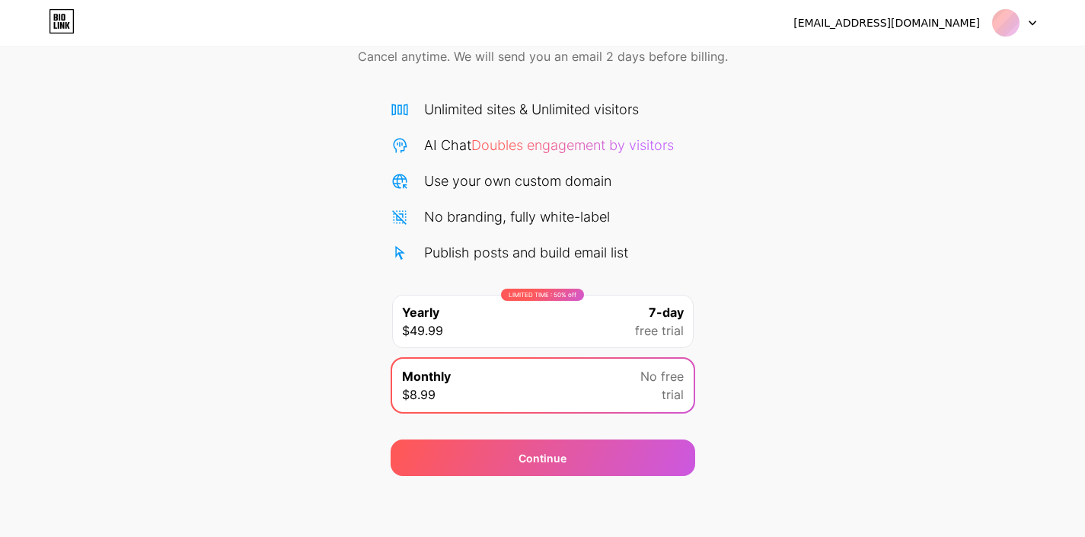
scroll to position [0, 0]
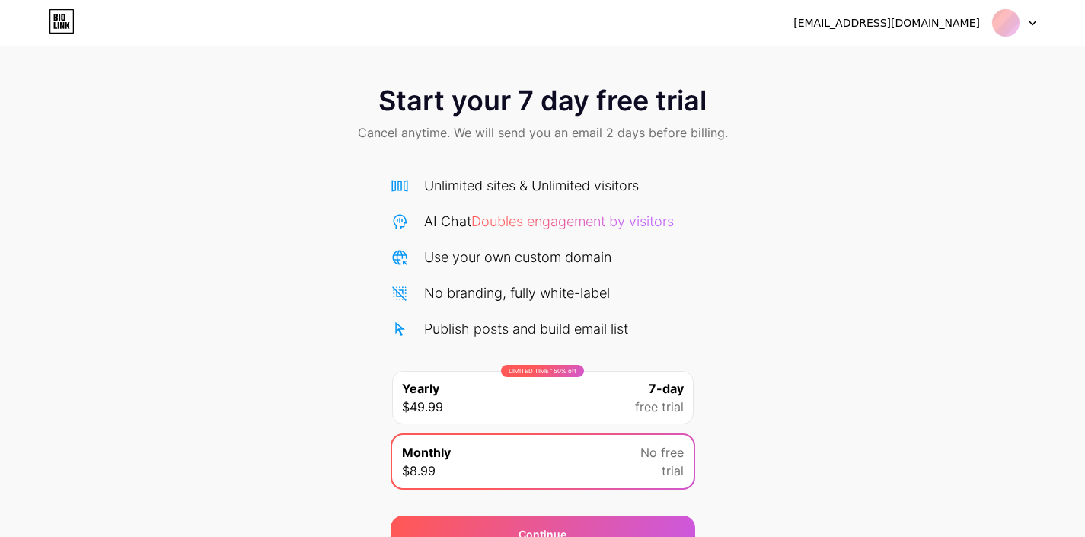
click at [1028, 18] on div at bounding box center [1015, 22] width 44 height 27
click at [57, 14] on icon at bounding box center [56, 17] width 4 height 7
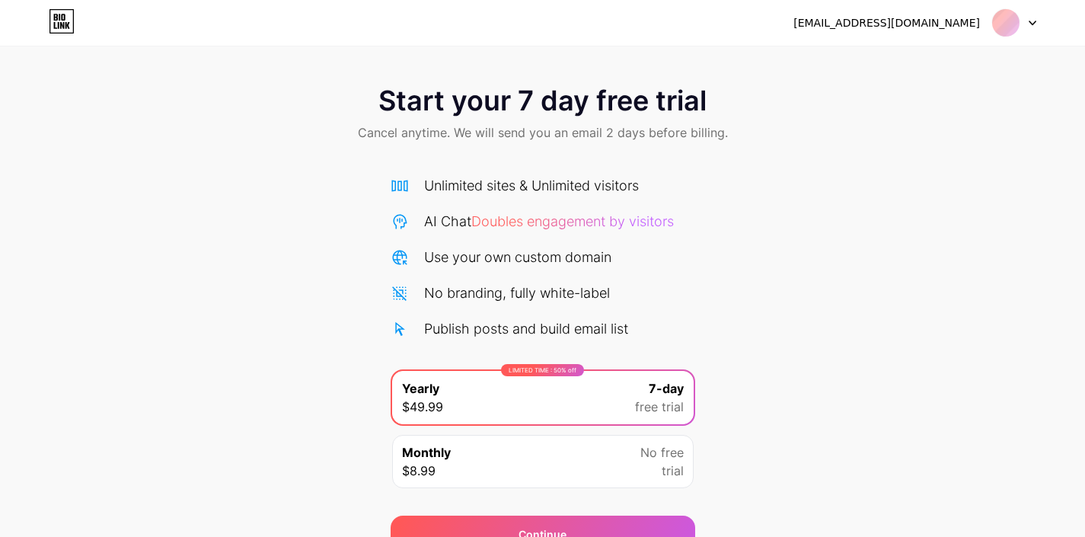
click at [57, 14] on icon at bounding box center [56, 17] width 4 height 7
click at [53, 17] on icon at bounding box center [62, 21] width 26 height 24
click at [1041, 18] on div "[EMAIL_ADDRESS][DOMAIN_NAME] Logout" at bounding box center [542, 22] width 1085 height 27
click at [883, 64] on li "Logout" at bounding box center [941, 62] width 189 height 41
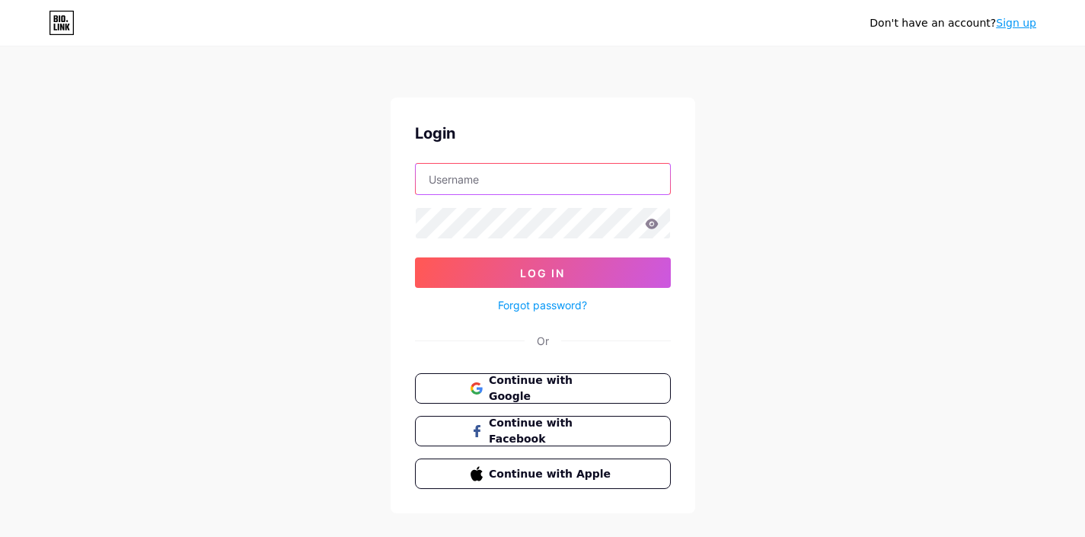
type input "[EMAIL_ADDRESS][DOMAIN_NAME]"
click at [574, 175] on input "[EMAIL_ADDRESS][DOMAIN_NAME]" at bounding box center [543, 179] width 254 height 30
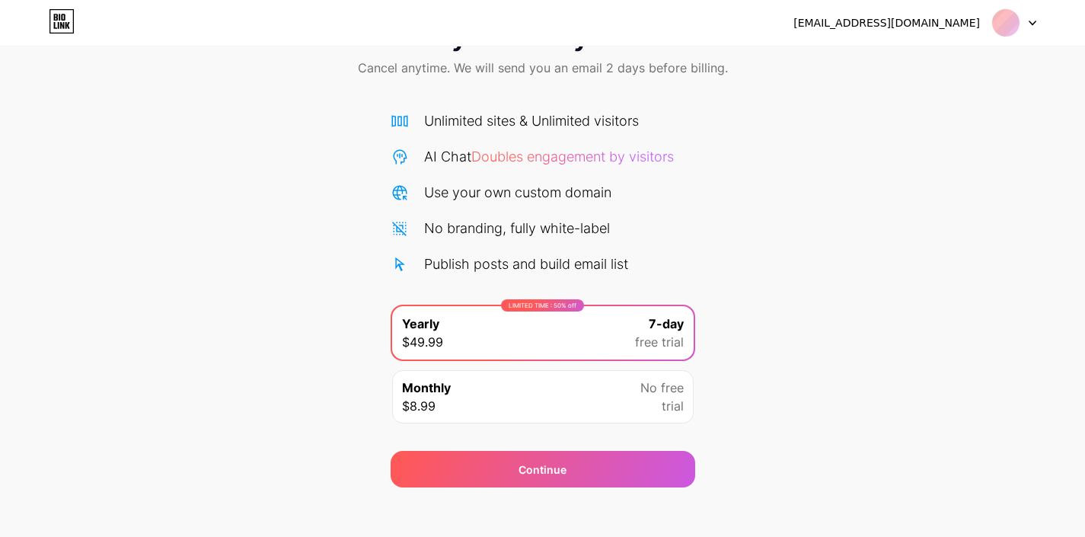
scroll to position [76, 0]
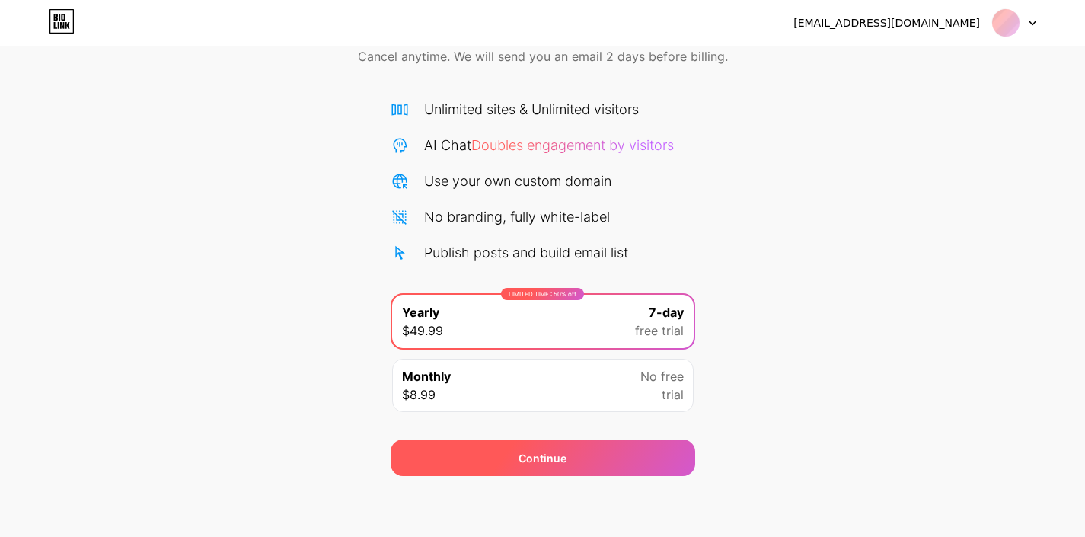
click at [532, 454] on div "Continue" at bounding box center [543, 458] width 48 height 16
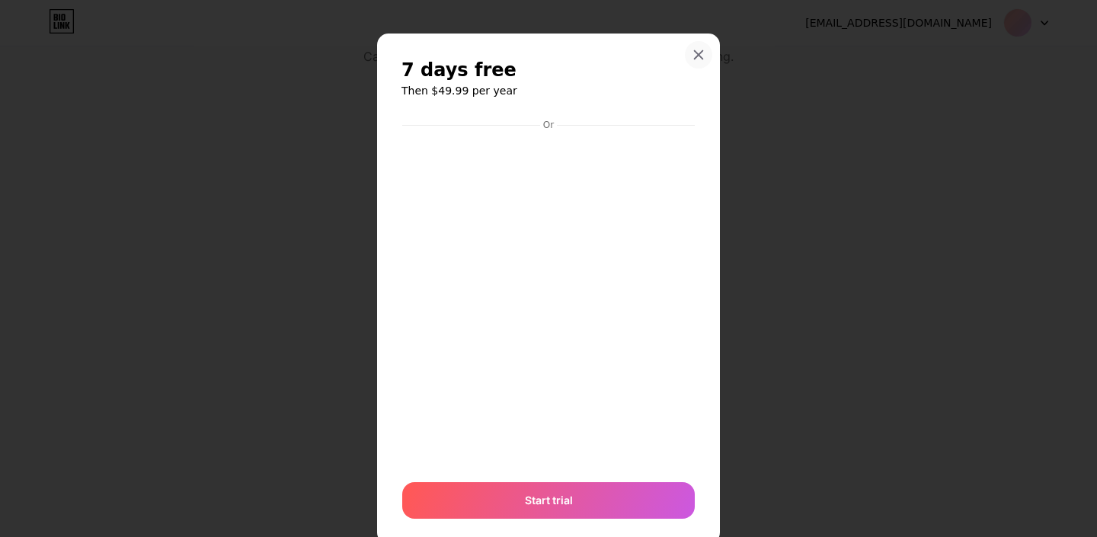
click at [695, 47] on div at bounding box center [698, 54] width 27 height 27
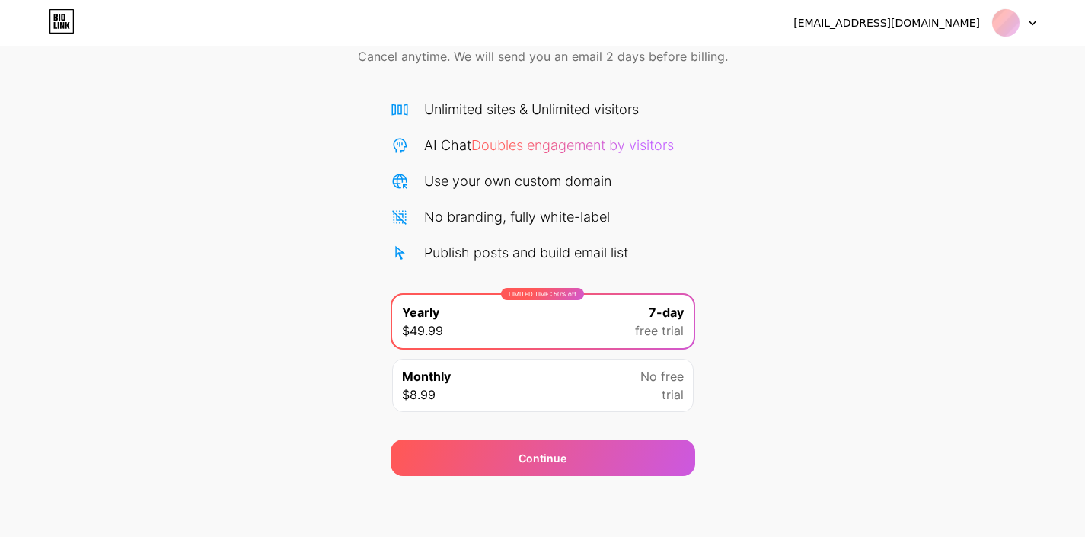
click at [558, 384] on div "Monthly $8.99 No free trial" at bounding box center [543, 385] width 302 height 53
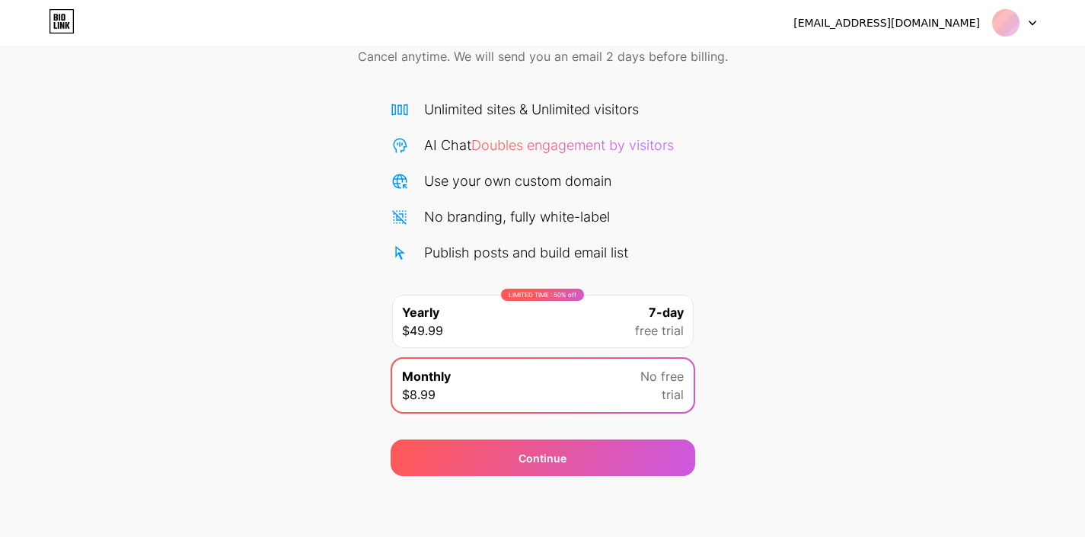
click at [538, 138] on span "Doubles engagement by visitors" at bounding box center [573, 145] width 203 height 16
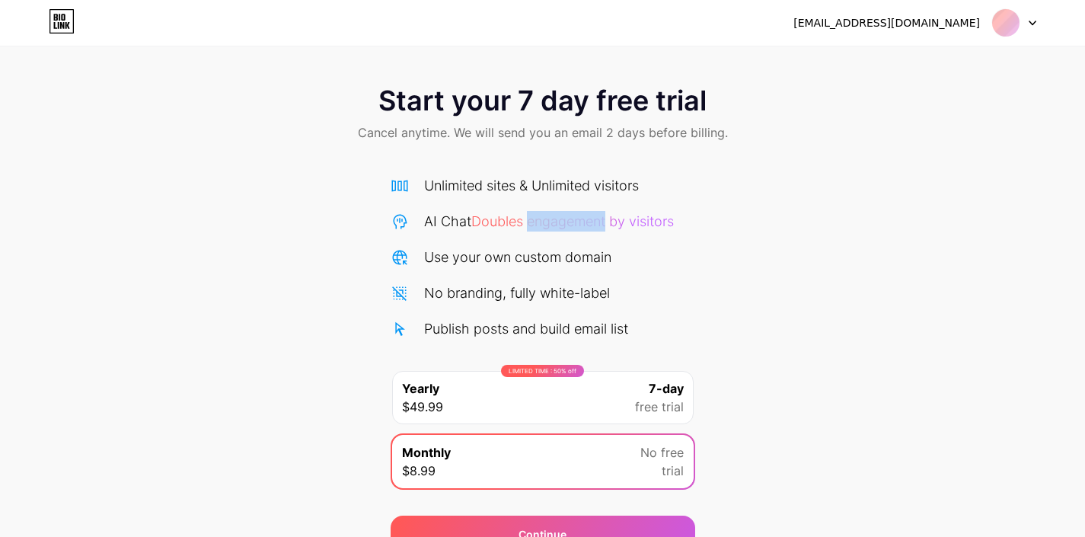
scroll to position [9, 0]
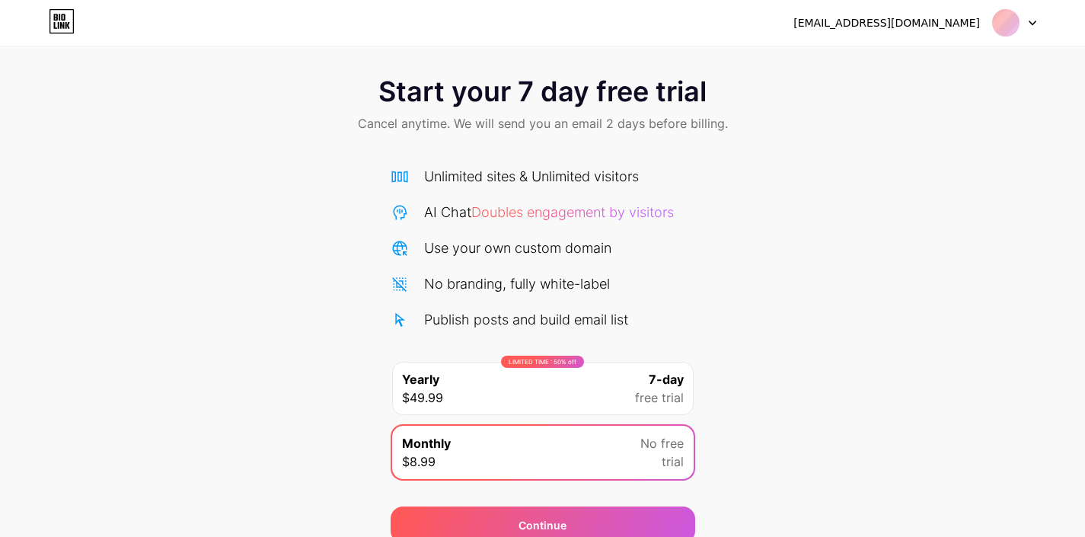
click at [574, 465] on div "Monthly $8.99 No free trial" at bounding box center [543, 452] width 302 height 53
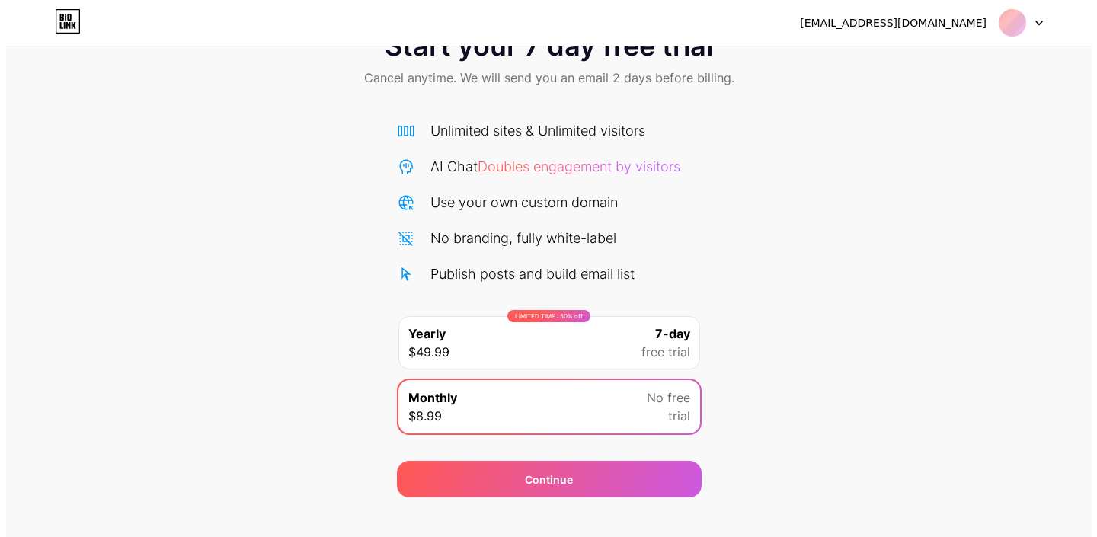
scroll to position [76, 0]
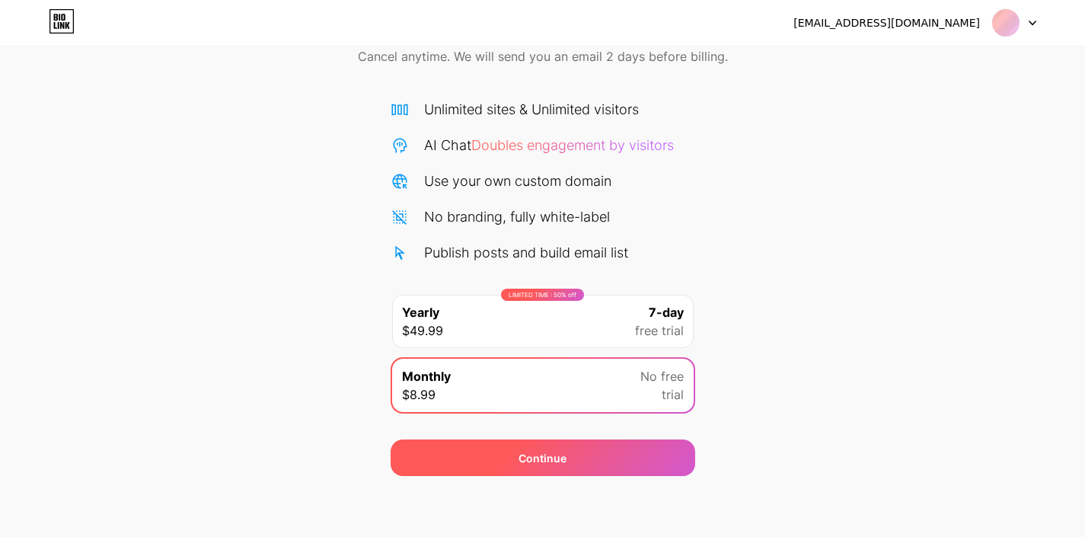
click at [571, 443] on div "Continue" at bounding box center [543, 458] width 305 height 37
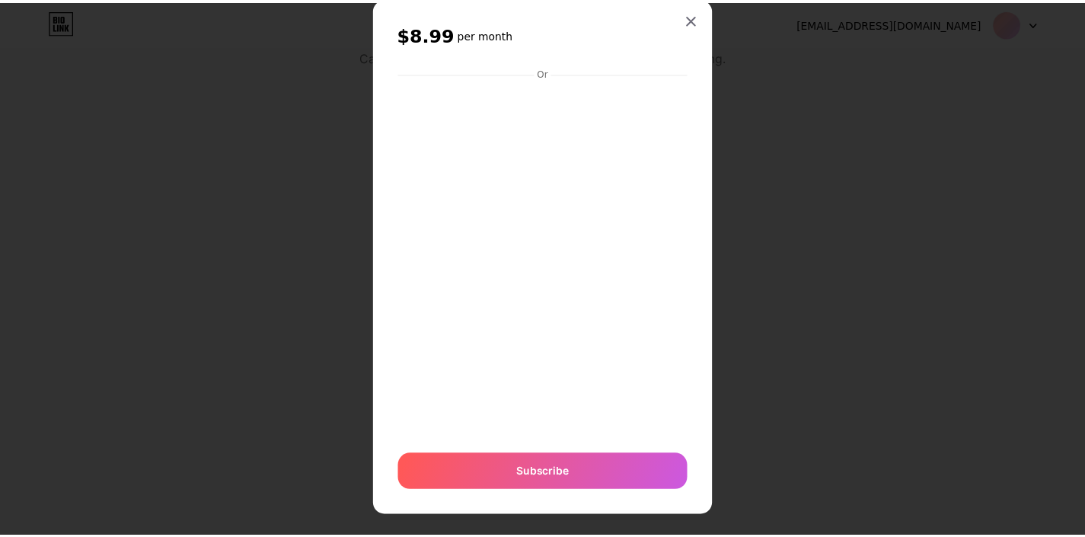
scroll to position [49, 0]
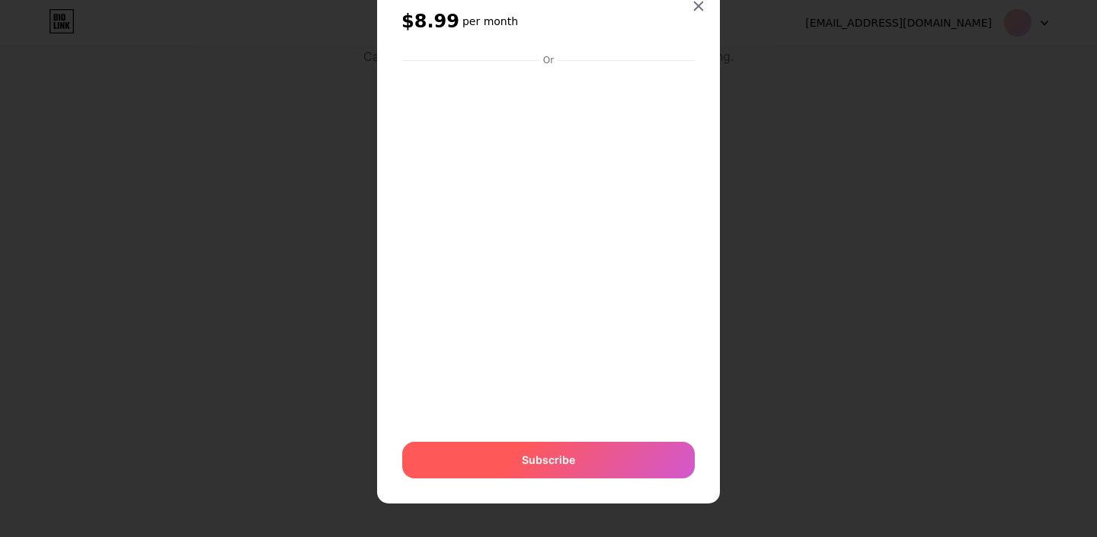
click at [542, 469] on div "Subscribe" at bounding box center [548, 460] width 292 height 37
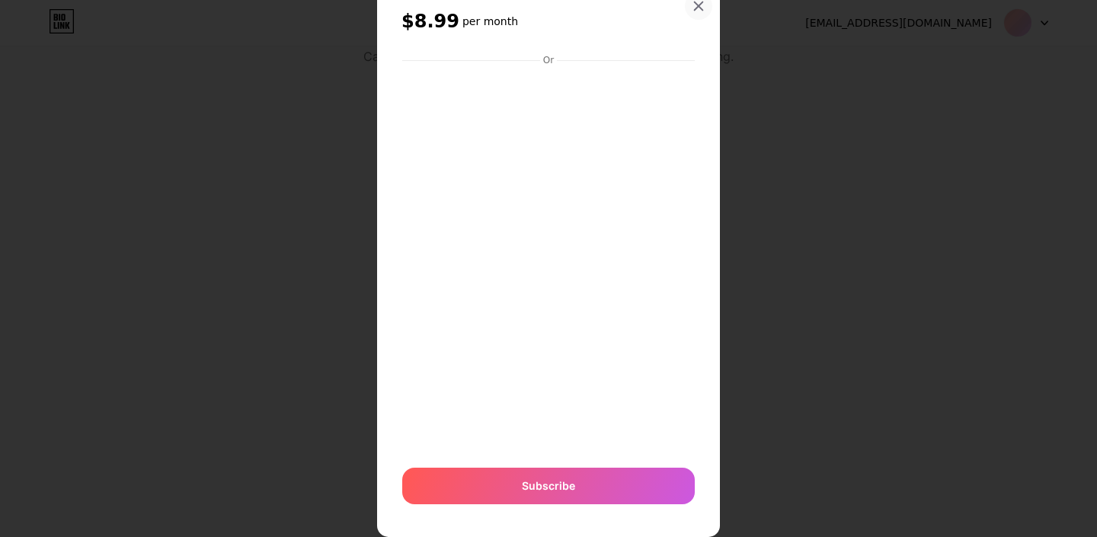
click at [692, 3] on icon at bounding box center [698, 6] width 12 height 12
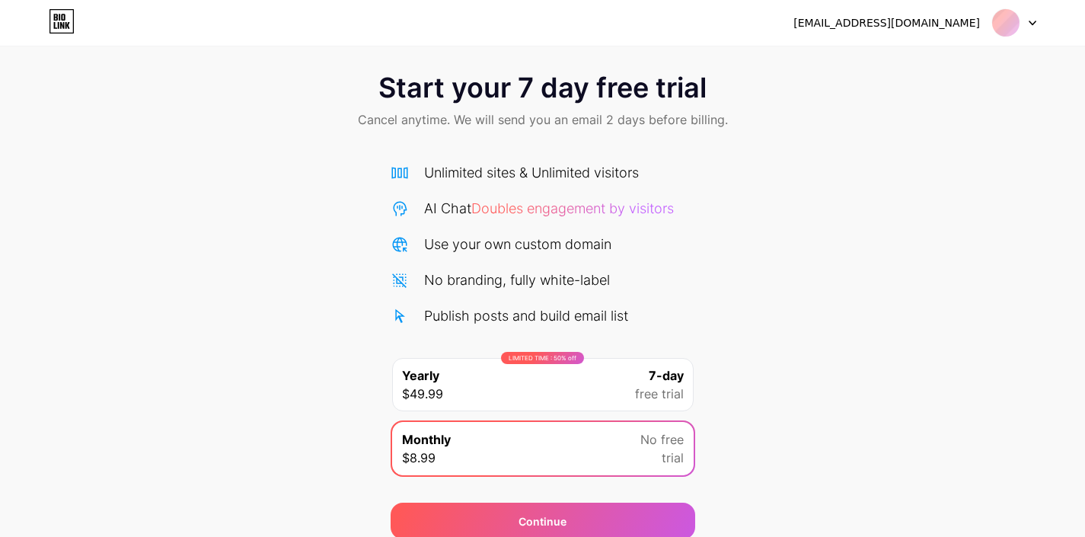
scroll to position [0, 0]
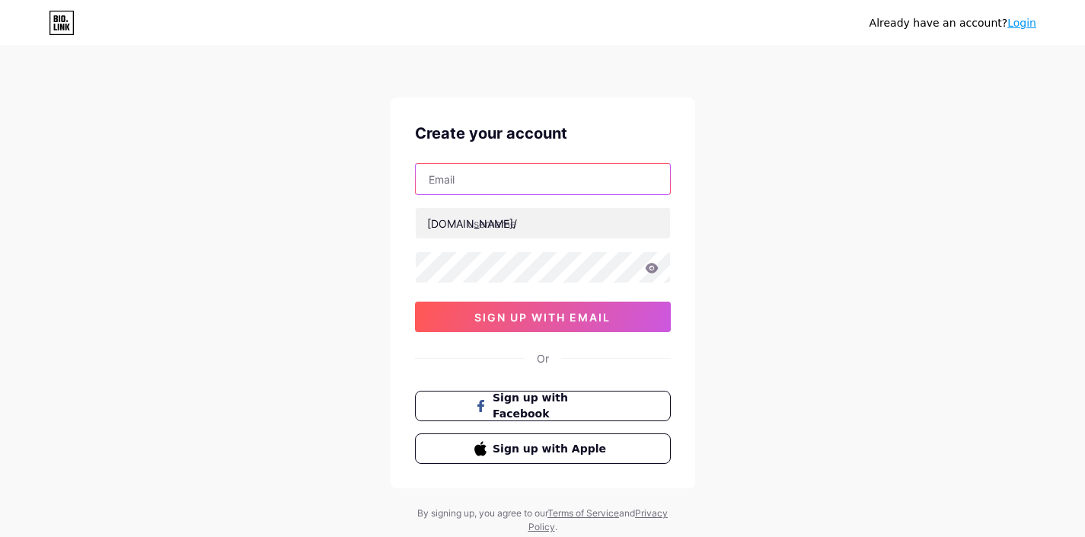
click at [462, 177] on input "text" at bounding box center [543, 179] width 254 height 30
paste input "[EMAIL_ADDRESS][DOMAIN_NAME]"
type input "[EMAIL_ADDRESS][DOMAIN_NAME]"
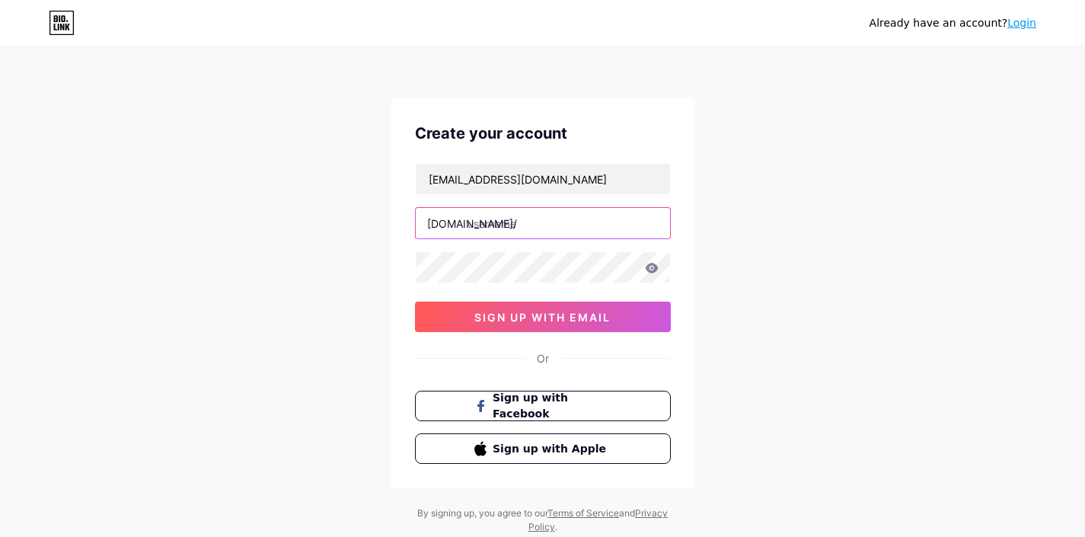
click at [533, 225] on input "text" at bounding box center [543, 223] width 254 height 30
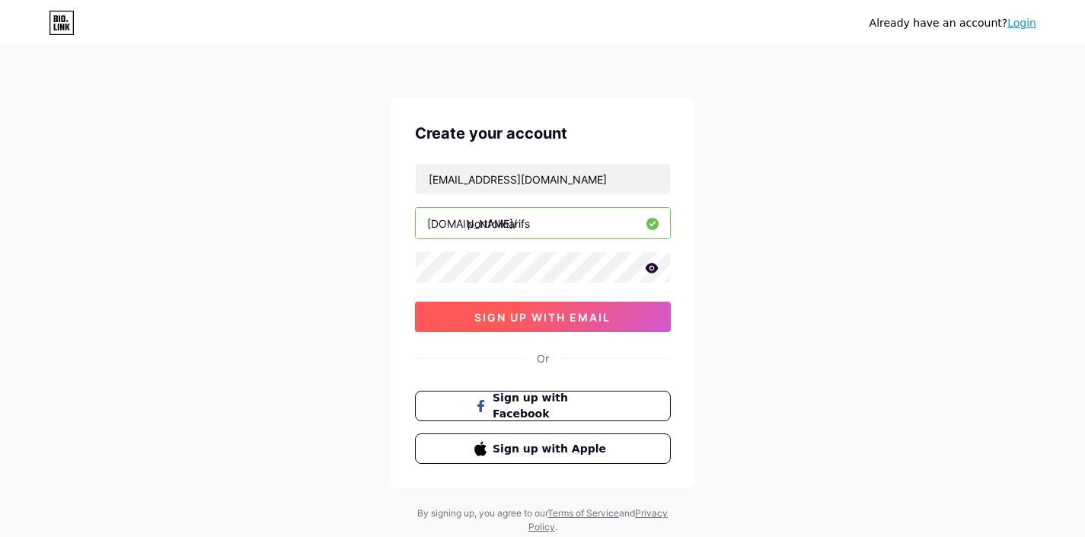
type input "portfolioarifs"
click at [548, 312] on span "sign up with email" at bounding box center [543, 317] width 136 height 13
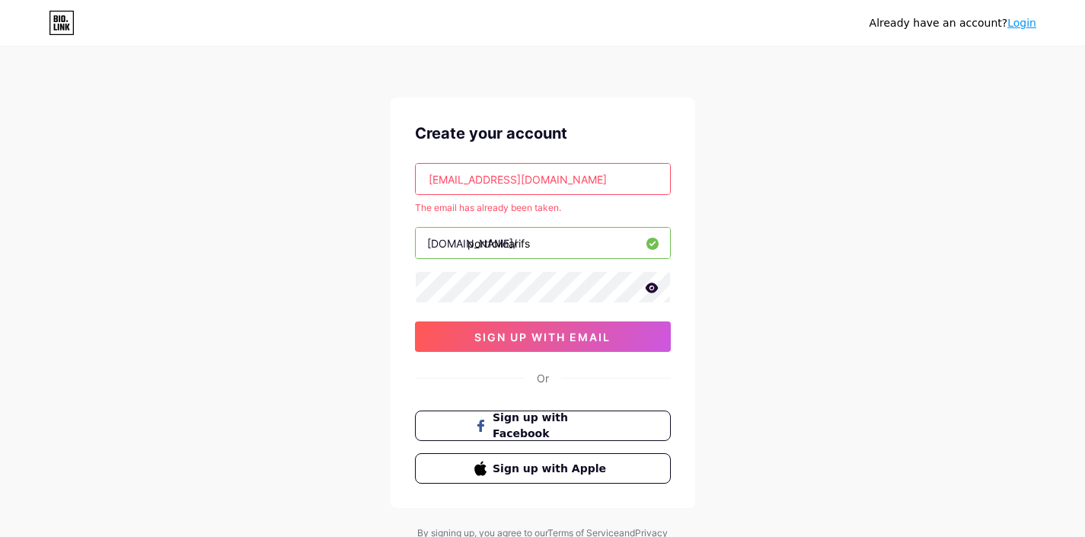
click at [579, 184] on input "[EMAIL_ADDRESS][DOMAIN_NAME]" at bounding box center [543, 179] width 254 height 30
click at [546, 241] on input "portfolioarifs" at bounding box center [543, 243] width 254 height 30
